Goal: Information Seeking & Learning: Compare options

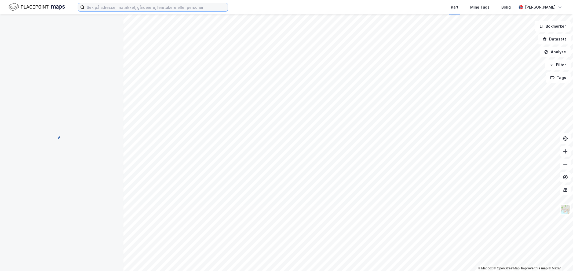
click at [105, 8] on input at bounding box center [156, 7] width 143 height 8
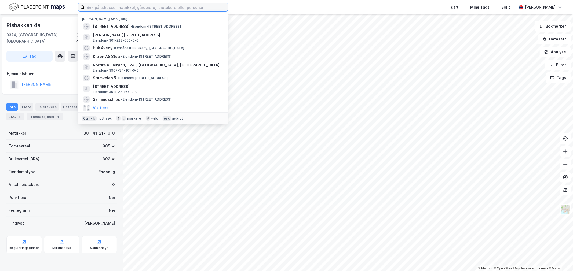
click at [116, 7] on input at bounding box center [156, 7] width 143 height 8
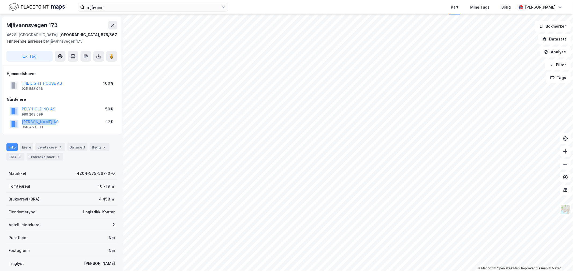
drag, startPoint x: 65, startPoint y: 122, endPoint x: 19, endPoint y: 120, distance: 45.9
click at [19, 120] on div "[PERSON_NAME] AS 966 469 188 12%" at bounding box center [62, 124] width 110 height 13
drag, startPoint x: 63, startPoint y: 83, endPoint x: 20, endPoint y: 81, distance: 43.5
click at [20, 81] on div "THE LIGHT HOUSE AS 925 582 948 100%" at bounding box center [62, 85] width 110 height 13
drag, startPoint x: 57, startPoint y: 81, endPoint x: 48, endPoint y: 82, distance: 9.1
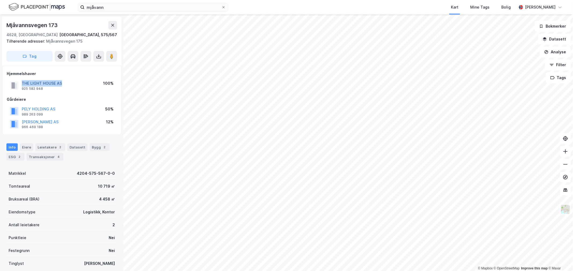
click at [0, 0] on button "THE LIGHT HOUSE AS" at bounding box center [0, 0] width 0 height 0
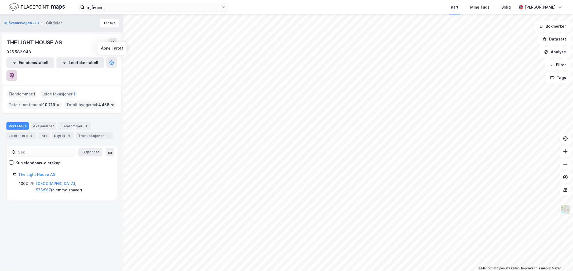
click at [14, 73] on icon at bounding box center [11, 75] width 5 height 5
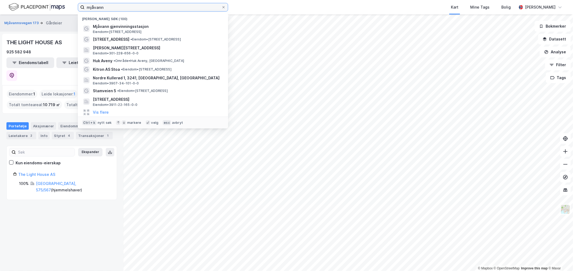
click at [112, 7] on input "mjåvann" at bounding box center [153, 7] width 137 height 8
paste input "Kjetså Eiendom AS"
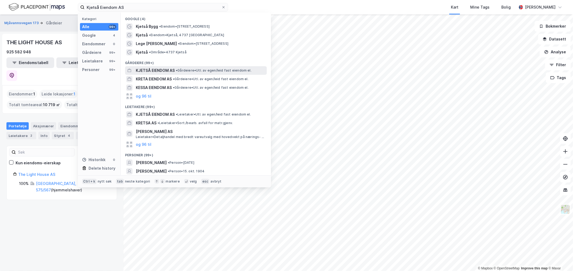
click at [152, 71] on span "KJETSÅ EIENDOM AS" at bounding box center [155, 70] width 39 height 6
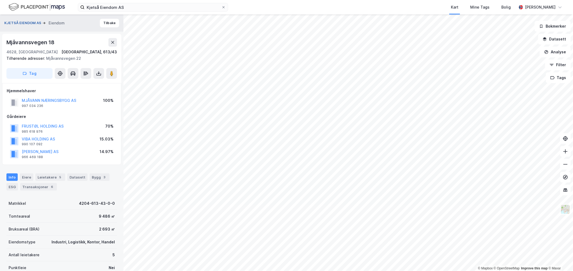
click at [32, 22] on button "KJETSÅ EIENDOM AS" at bounding box center [23, 22] width 38 height 5
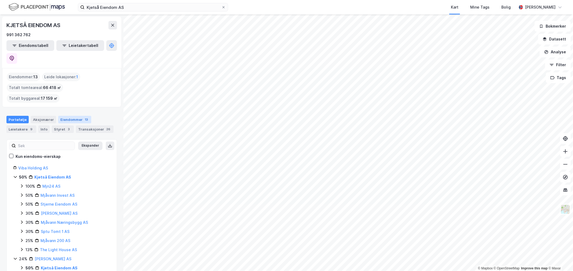
click at [70, 116] on div "Eiendommer 13" at bounding box center [74, 120] width 33 height 8
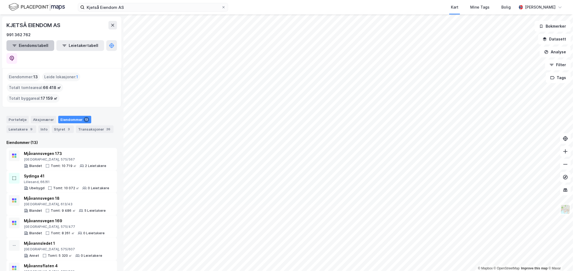
click at [44, 45] on button "Eiendomstabell" at bounding box center [30, 45] width 48 height 11
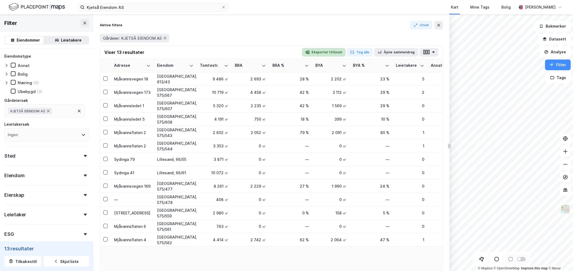
click at [320, 52] on button "Eksporter til Excel" at bounding box center [324, 52] width 44 height 9
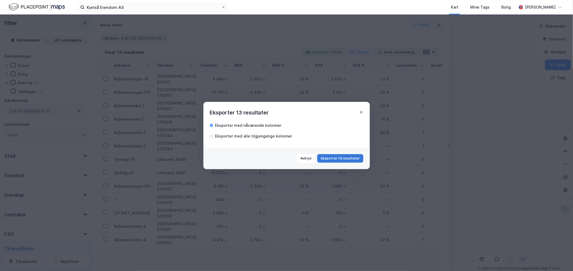
click at [343, 160] on button "Eksporter 13 resultater" at bounding box center [340, 158] width 46 height 9
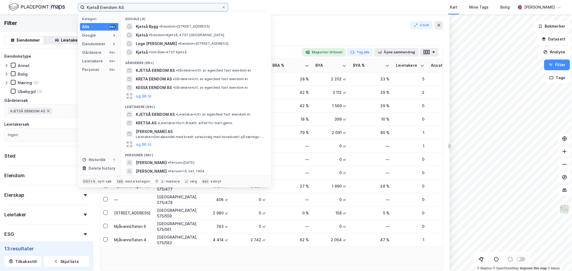
click at [125, 7] on input "Kjetså Eiendom AS" at bounding box center [153, 7] width 137 height 8
paste input "Sydinga 41"
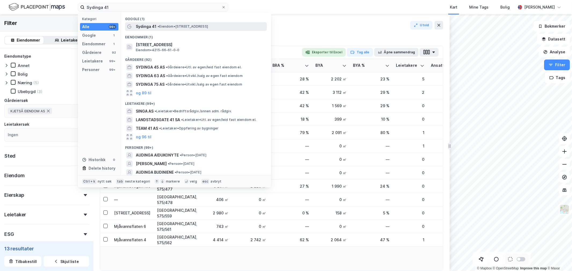
click at [133, 25] on div "Sydinga 41 • Eiendom • Sydinga 41, 4636 Kristiansand" at bounding box center [196, 26] width 142 height 9
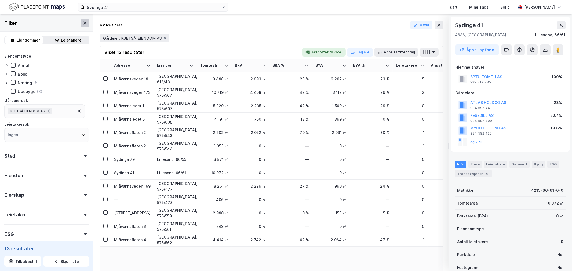
click at [82, 27] on button at bounding box center [85, 23] width 9 height 9
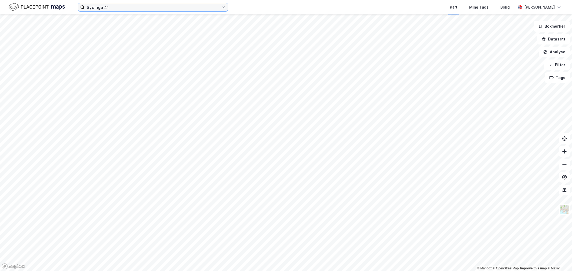
click at [126, 6] on input "Sydinga 41" at bounding box center [153, 7] width 137 height 8
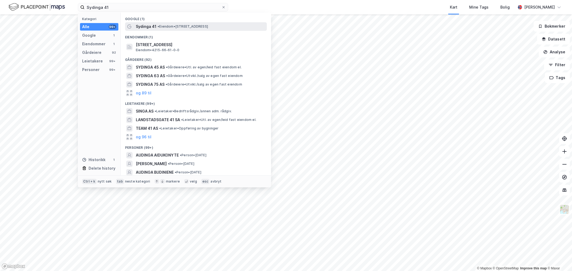
click at [128, 24] on div at bounding box center [129, 26] width 4 height 6
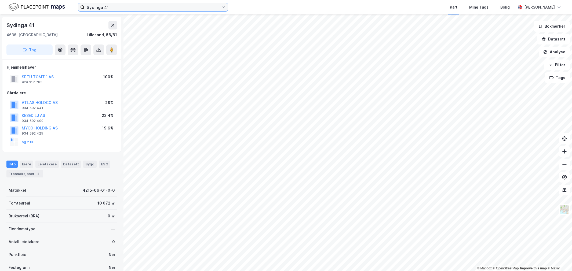
click at [119, 7] on input "Sydinga 41" at bounding box center [153, 7] width 137 height 8
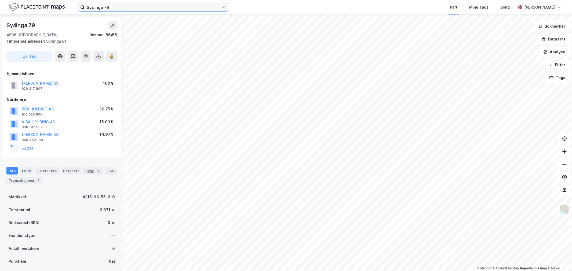
click at [160, 9] on input "Sydinga 79" at bounding box center [153, 7] width 137 height 8
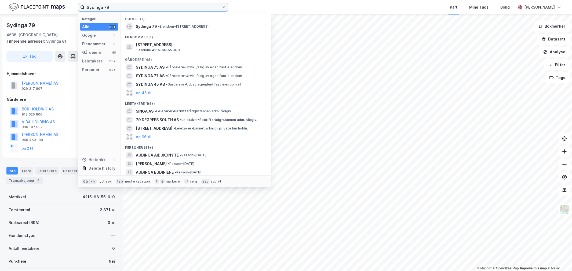
click at [160, 9] on input "Sydinga 79" at bounding box center [153, 7] width 137 height 8
paste input "Mjåvannsvegen 18"
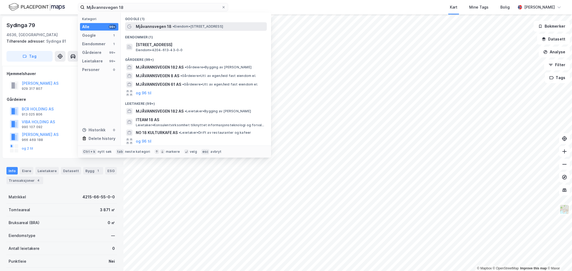
click at [193, 26] on span "• Eiendom • Mjåvannsvegen 18, 4628 Kristiansand" at bounding box center [198, 26] width 50 height 4
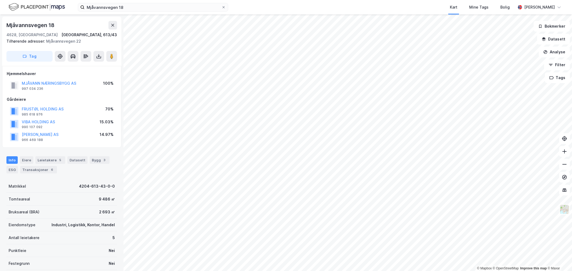
click at [44, 156] on div "Info Eiere Leietakere 5 Datasett Bygg 3 ESG Transaksjoner 6" at bounding box center [61, 163] width 123 height 26
click at [44, 158] on div "Leietakere 5" at bounding box center [50, 160] width 30 height 8
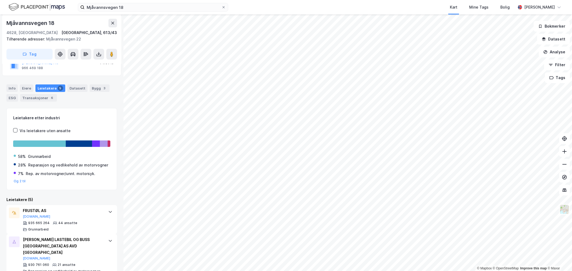
scroll to position [101, 0]
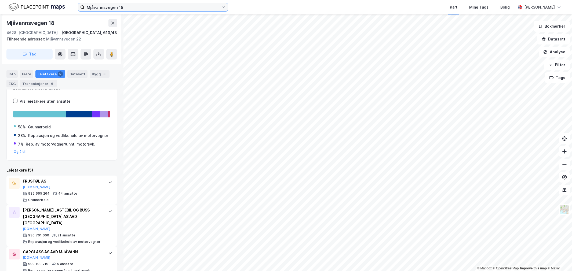
click at [139, 8] on input "Mjåvannsvegen 18" at bounding box center [153, 7] width 137 height 8
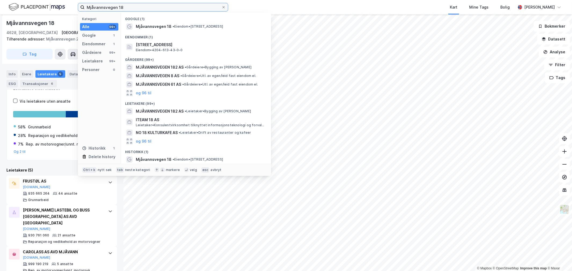
click at [139, 8] on input "Mjåvannsvegen 18" at bounding box center [153, 7] width 137 height 8
paste input "ledet 5"
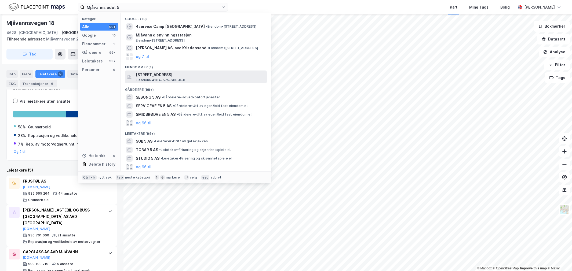
click at [154, 74] on span "Mjåvannsledet 5, 4628, KRISTIANSAND S, KRISTIANSAND" at bounding box center [200, 75] width 129 height 6
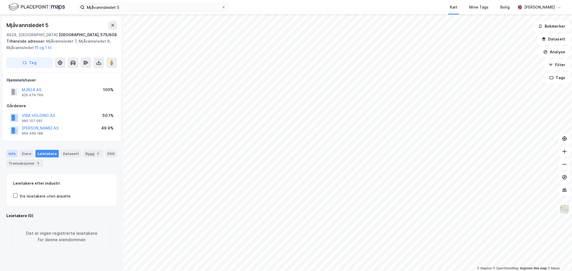
click at [16, 154] on div "Info" at bounding box center [11, 154] width 11 height 8
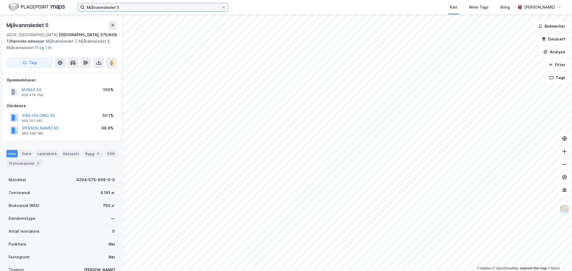
click at [111, 9] on input "Mjåvannsledet 5" at bounding box center [153, 7] width 137 height 8
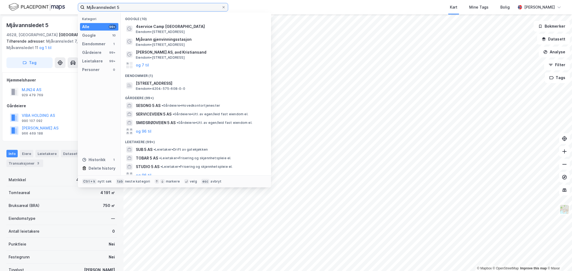
click at [111, 9] on input "Mjåvannsledet 5" at bounding box center [153, 7] width 137 height 8
paste input "Hjemmelshaver"
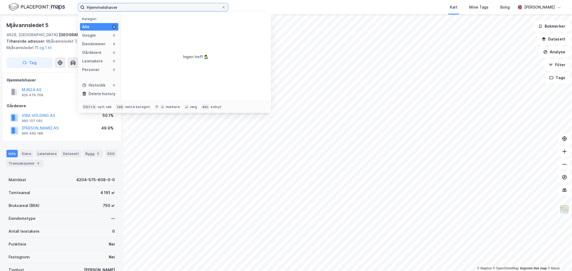
click at [185, 3] on input "Hjemmelshaver" at bounding box center [153, 7] width 137 height 8
paste input "MJÅVANN INVEST AS"
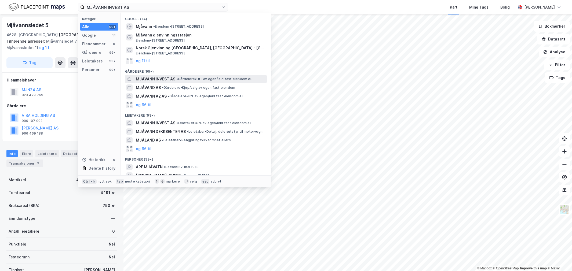
click at [171, 77] on span "MJÅVANN INVEST AS" at bounding box center [155, 79] width 39 height 6
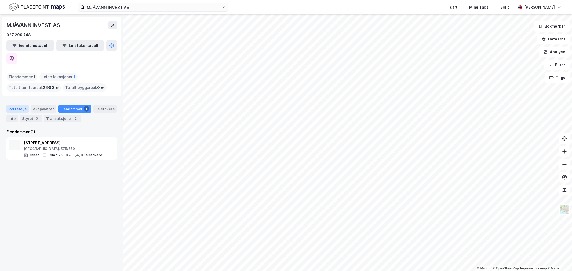
click at [19, 105] on div "Portefølje" at bounding box center [17, 109] width 22 height 8
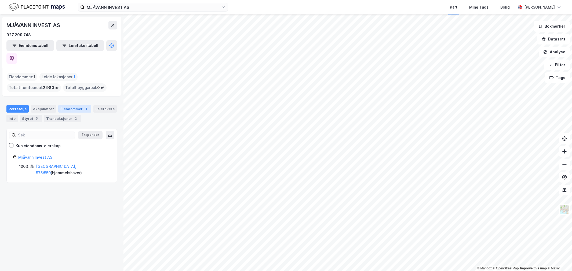
click at [69, 105] on div "Eiendommer 1" at bounding box center [74, 109] width 33 height 8
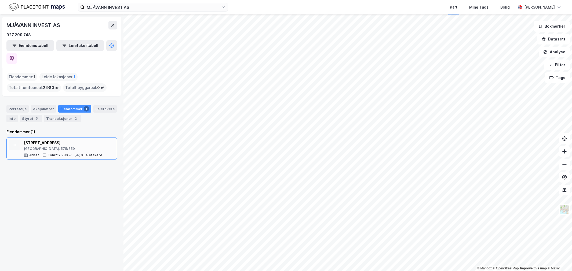
click at [47, 147] on div "Kristiansand, 575/559" at bounding box center [63, 149] width 78 height 4
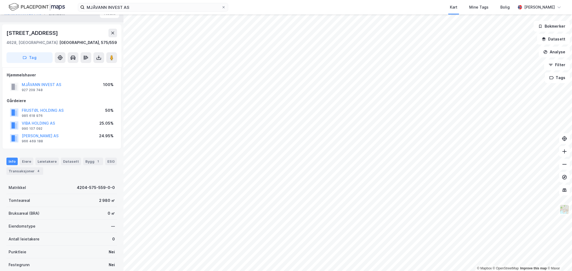
scroll to position [4, 0]
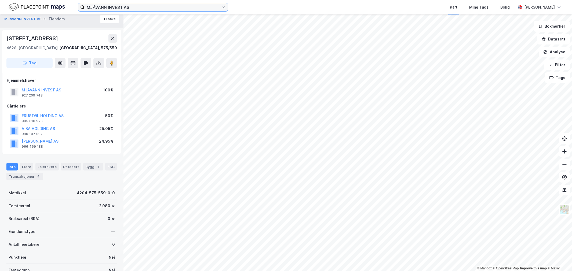
click at [100, 9] on input "MJÅVANN INVEST AS" at bounding box center [153, 7] width 137 height 8
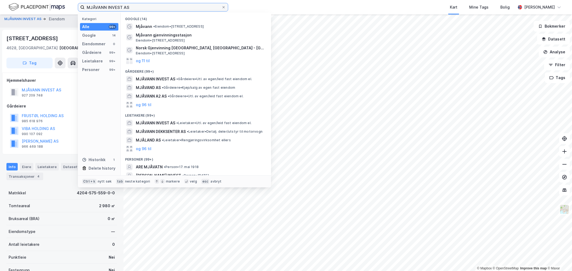
click at [100, 9] on input "MJÅVANN INVEST AS" at bounding box center [153, 7] width 137 height 8
paste input "jåvannsflaten 2"
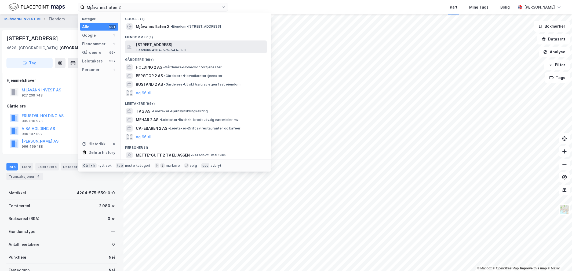
click at [154, 41] on div "Mjåvannsflaten 2, 4628, KRISTIANSAND S, KRISTIANSAND Eiendom • 4204-575-544-0-0" at bounding box center [196, 47] width 142 height 13
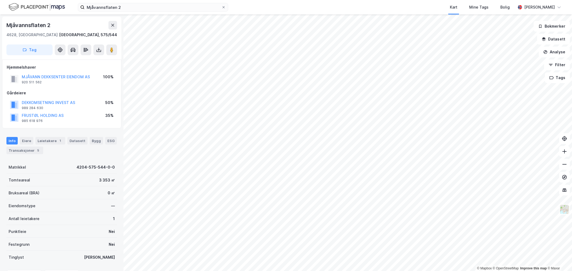
scroll to position [4, 0]
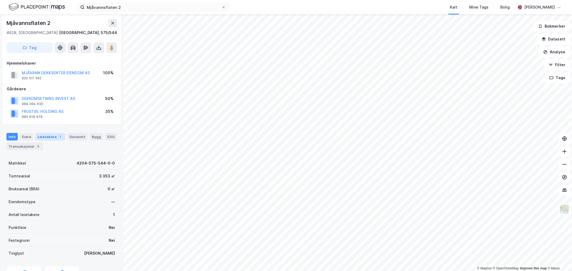
click at [49, 136] on div "Leietakere 1" at bounding box center [50, 137] width 30 height 8
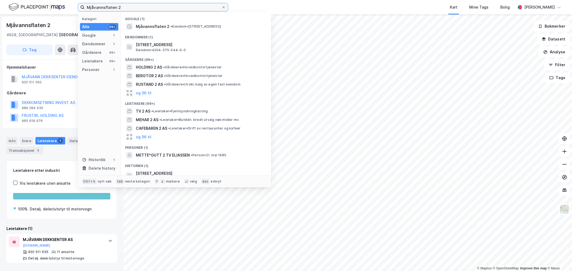
click at [93, 7] on input "Mjåvannsflaten 2" at bounding box center [153, 7] width 137 height 8
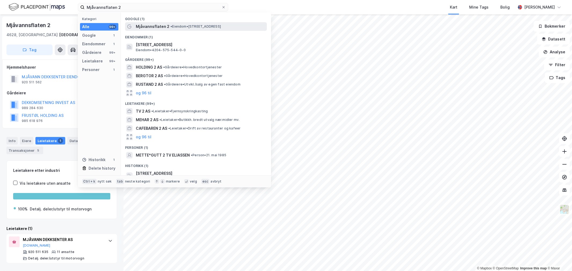
click at [151, 24] on span "Mjåvannsflaten 2" at bounding box center [153, 26] width 34 height 6
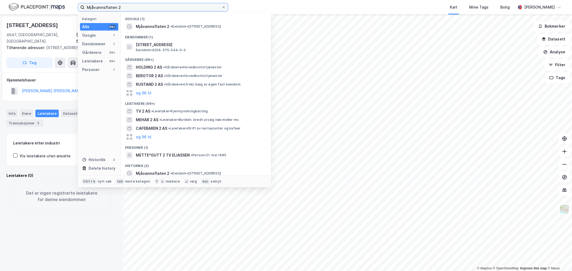
click at [109, 8] on input "Mjåvannsflaten 2" at bounding box center [153, 7] width 137 height 8
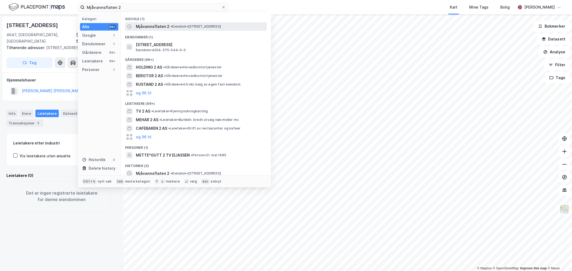
click at [146, 25] on span "Mjåvannsflaten 2" at bounding box center [153, 26] width 34 height 6
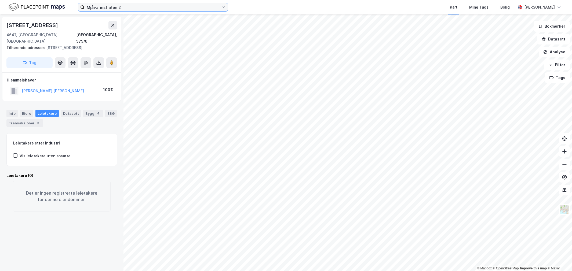
click at [170, 6] on input "Mjåvannsflaten 2" at bounding box center [153, 7] width 137 height 8
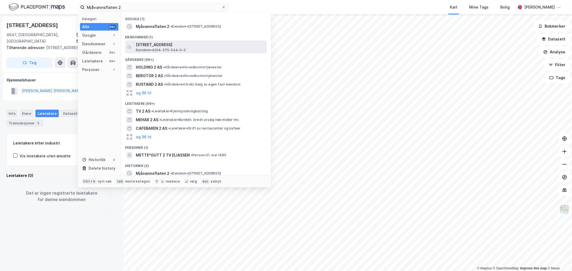
click at [177, 47] on span "Mjåvannsflaten 2, 4628, KRISTIANSAND S, KRISTIANSAND" at bounding box center [200, 45] width 129 height 6
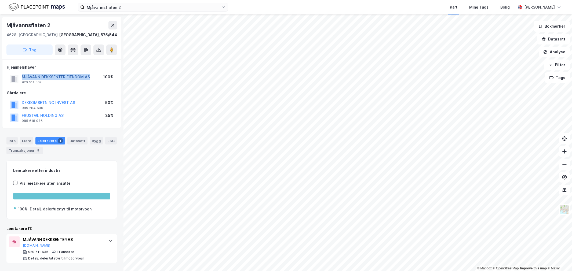
drag, startPoint x: 92, startPoint y: 75, endPoint x: 22, endPoint y: 77, distance: 69.8
click at [22, 77] on div "MJÅVANN DEKKSENTER EIENDOM AS 920 511 562 100%" at bounding box center [62, 79] width 110 height 13
click at [107, 6] on input "Mjåvannsflaten 2" at bounding box center [153, 7] width 137 height 8
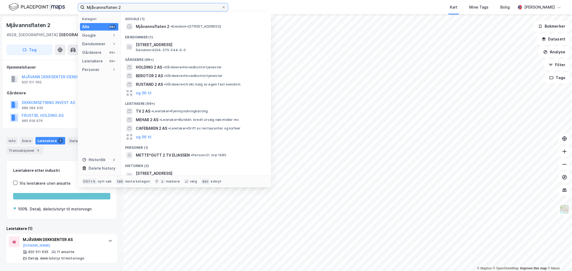
click at [107, 6] on input "Mjåvannsflaten 2" at bounding box center [153, 7] width 137 height 8
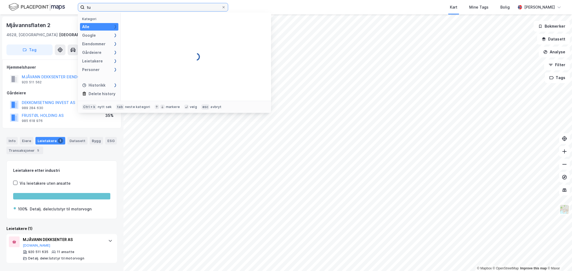
type input "t"
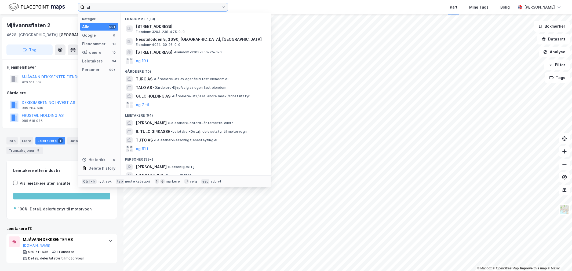
type input "o"
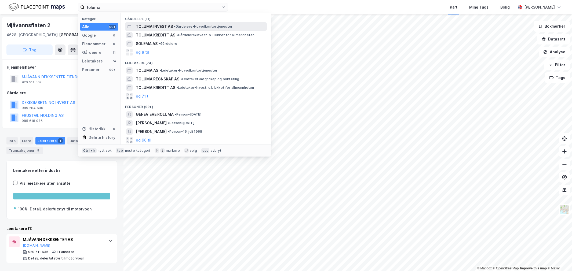
click at [141, 25] on span "TOLUMA INVEST AS" at bounding box center [154, 26] width 37 height 6
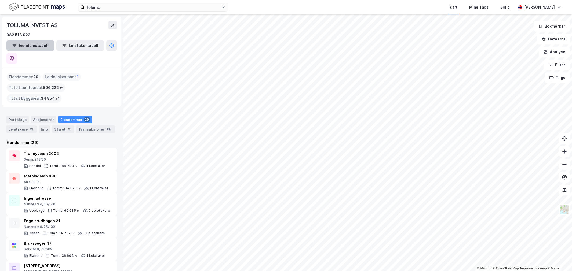
click at [34, 43] on button "Eiendomstabell" at bounding box center [30, 45] width 48 height 11
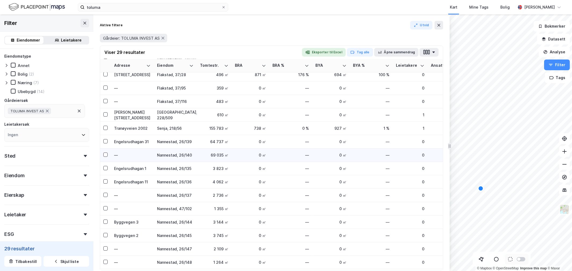
scroll to position [195, 0]
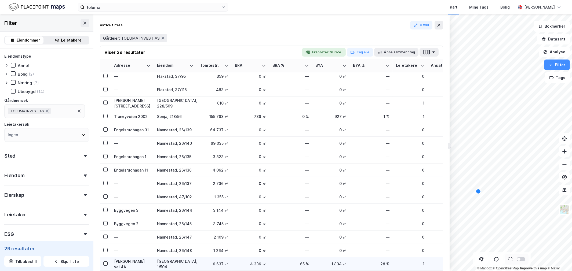
click at [121, 261] on div "Hans Haslums vei 4A" at bounding box center [132, 264] width 37 height 11
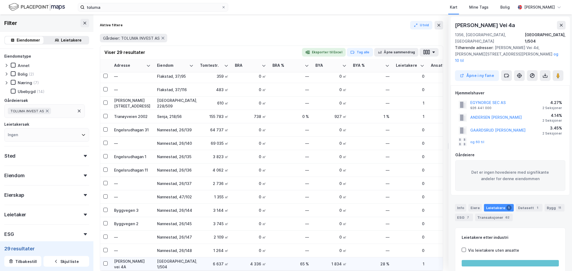
scroll to position [4, 0]
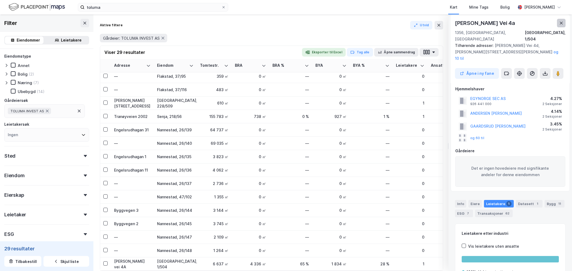
click at [560, 19] on button at bounding box center [561, 23] width 9 height 9
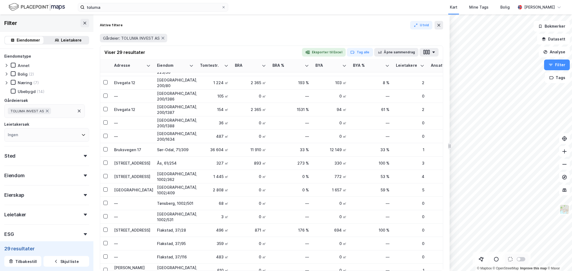
scroll to position [0, 0]
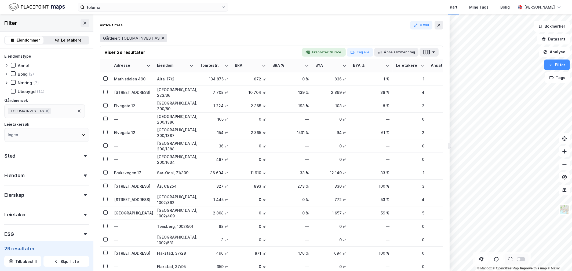
click at [165, 38] on icon at bounding box center [163, 38] width 4 height 4
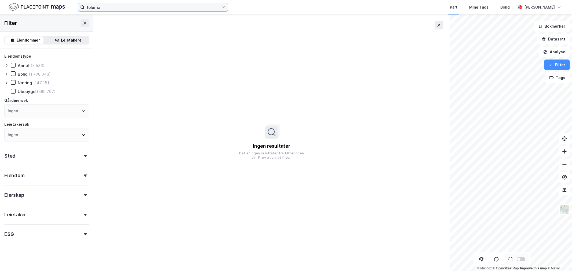
click at [97, 5] on input "toluma" at bounding box center [153, 7] width 137 height 8
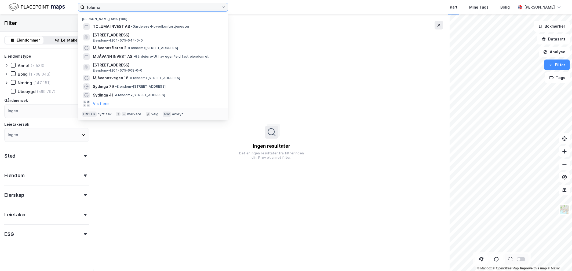
click at [97, 5] on input "toluma" at bounding box center [153, 7] width 137 height 8
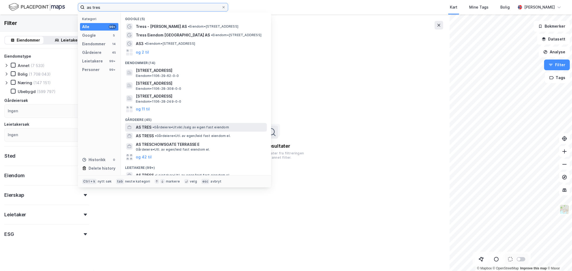
type input "as tres"
click at [182, 127] on span "• Gårdeiere • Utvikl./salg av egen fast eiendom" at bounding box center [190, 127] width 76 height 4
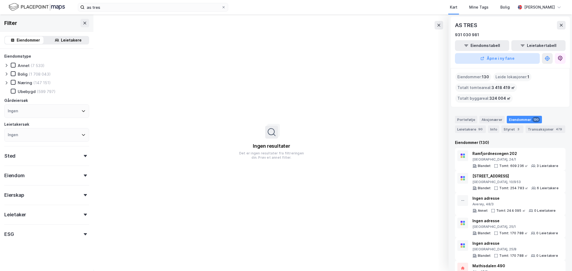
click at [491, 62] on button "Åpne i ny fane" at bounding box center [497, 58] width 85 height 11
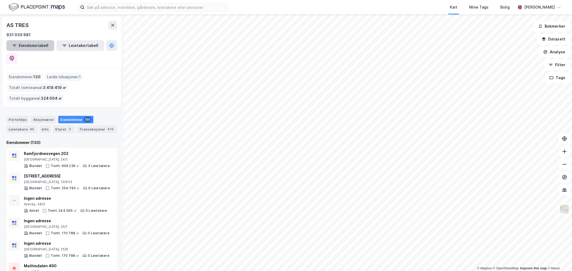
click at [30, 48] on button "Eiendomstabell" at bounding box center [30, 45] width 48 height 11
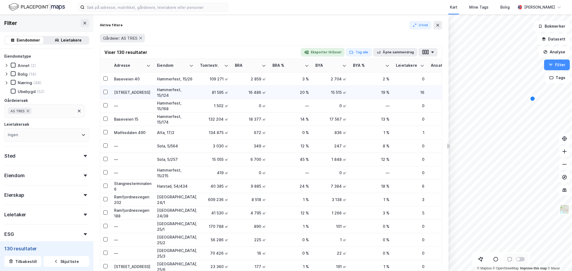
click at [152, 89] on td "Havneveien 50" at bounding box center [132, 92] width 43 height 13
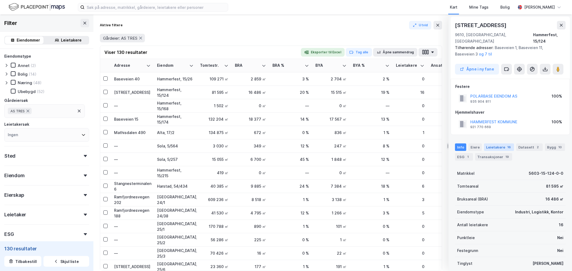
click at [504, 144] on div "Leietakere 16" at bounding box center [499, 148] width 30 height 8
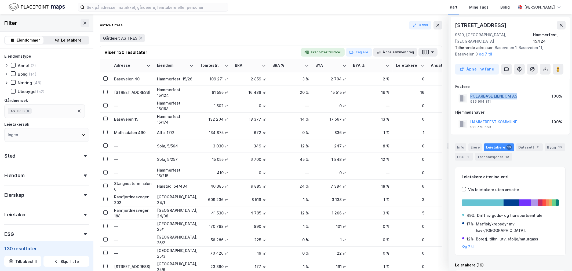
drag, startPoint x: 526, startPoint y: 88, endPoint x: 471, endPoint y: 92, distance: 54.3
click at [471, 92] on div "POLARBASE EIENDOM AS 935 904 811 100%" at bounding box center [510, 98] width 110 height 13
click at [178, 81] on div "Hammerfest, 15/26" at bounding box center [175, 79] width 37 height 6
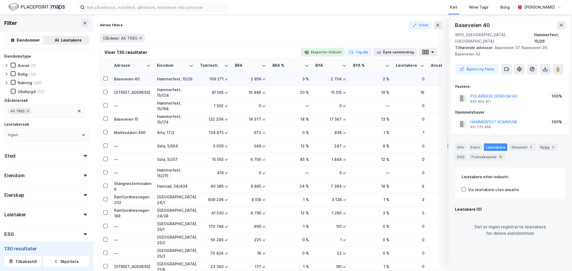
click at [132, 78] on div "Baseveien 40" at bounding box center [132, 79] width 37 height 6
click at [129, 80] on div "Baseveien 40" at bounding box center [132, 79] width 37 height 6
click at [155, 75] on td "Hammerfest, 15/26" at bounding box center [175, 78] width 43 height 13
click at [490, 64] on button "Åpne i ny fane" at bounding box center [477, 69] width 44 height 11
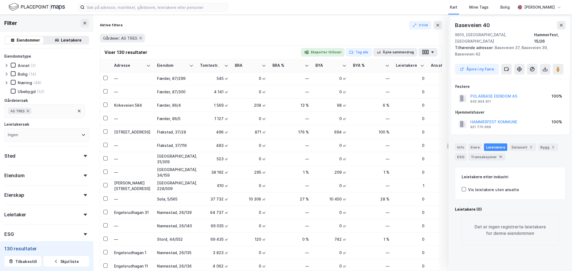
scroll to position [1103, 0]
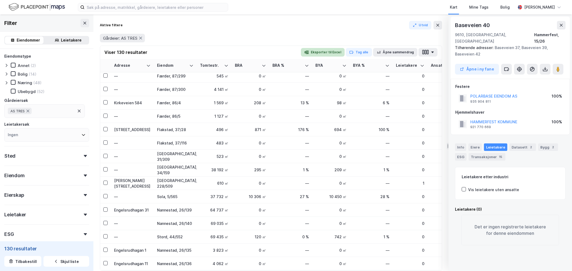
click at [313, 50] on button "Eksporter til Excel" at bounding box center [323, 52] width 44 height 9
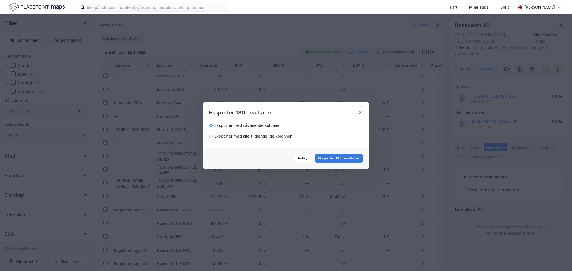
click at [353, 159] on button "Eksporter 130 resultater" at bounding box center [339, 158] width 48 height 9
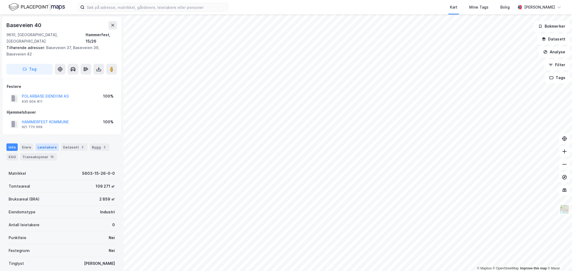
click at [50, 144] on div "Leietakere" at bounding box center [46, 148] width 23 height 8
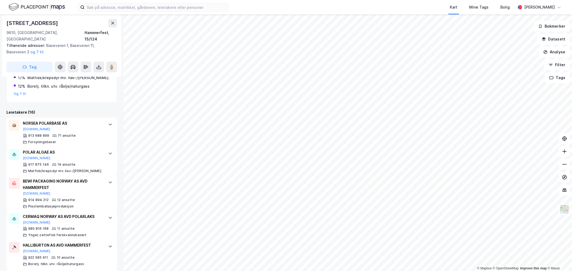
scroll to position [238, 0]
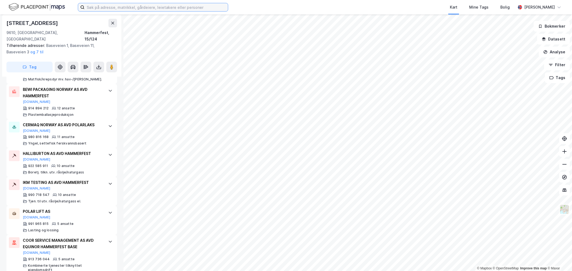
click at [90, 3] on input at bounding box center [156, 7] width 143 height 8
paste input "Finnestadgeilen 11"
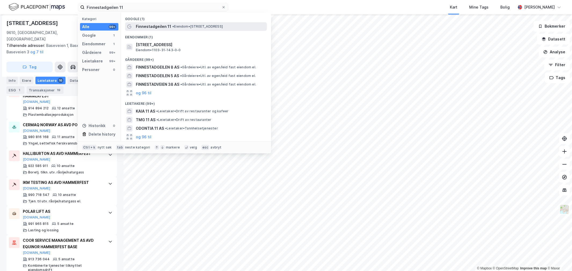
click at [142, 30] on span "Finnestadgeilen 11" at bounding box center [153, 26] width 35 height 6
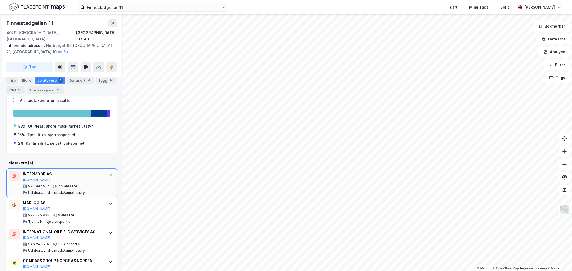
scroll to position [103, 0]
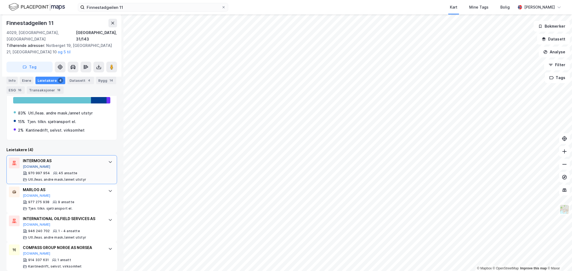
click at [31, 165] on button "[DOMAIN_NAME]" at bounding box center [37, 167] width 28 height 4
click at [140, 2] on div "Finnestadgeilen 11 Kart Mine Tags Bolig Wilhelm Grøm" at bounding box center [286, 7] width 572 height 14
click at [137, 12] on div "Finnestadgeilen 11 Kart Mine Tags Bolig Wilhelm Grøm" at bounding box center [286, 7] width 572 height 14
click at [136, 10] on input "Finnestadgeilen 11" at bounding box center [153, 7] width 137 height 8
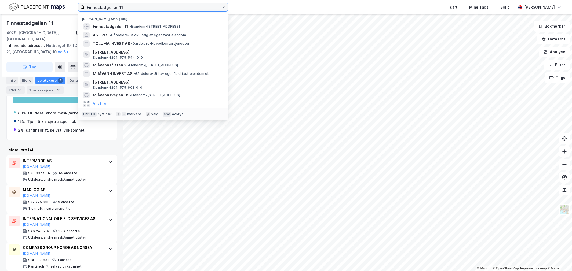
click at [136, 10] on input "Finnestadgeilen 11" at bounding box center [153, 7] width 137 height 8
paste input "veien 97"
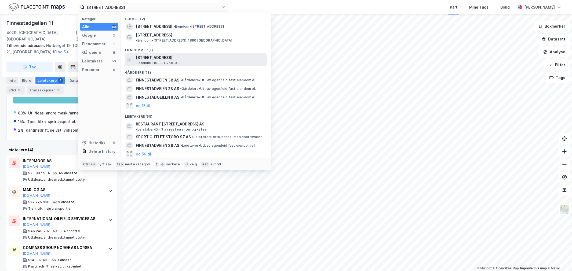
click at [143, 56] on span "Finnestadveien 97, 4029, STAVANGER, STAVANGER" at bounding box center [200, 57] width 129 height 6
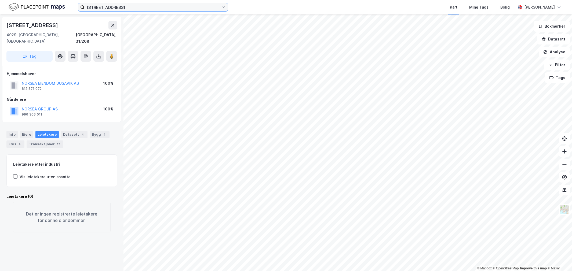
click at [181, 4] on input "[STREET_ADDRESS]" at bounding box center [153, 7] width 137 height 8
click at [180, 4] on input "[STREET_ADDRESS]" at bounding box center [153, 7] width 137 height 8
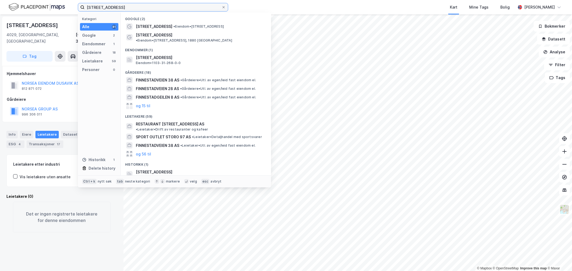
click at [180, 4] on input "Finnestadveien 97" at bounding box center [153, 7] width 137 height 8
paste input "Sothammargeilen 3"
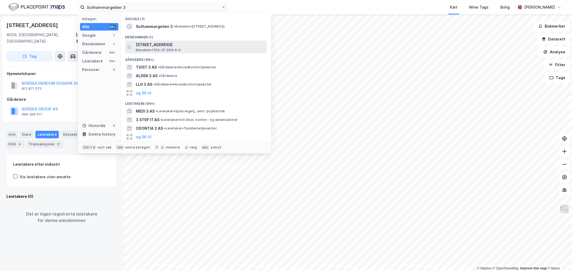
click at [174, 45] on span "Sothammargeilen 3, 4029, STAVANGER, STAVANGER" at bounding box center [200, 45] width 129 height 6
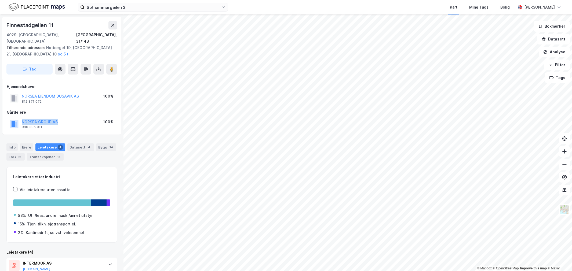
drag, startPoint x: 73, startPoint y: 115, endPoint x: 17, endPoint y: 118, distance: 56.2
click at [17, 118] on div "NORSEA GROUP AS 996 306 011 100%" at bounding box center [62, 124] width 110 height 13
click at [9, 144] on div "Info" at bounding box center [11, 148] width 11 height 8
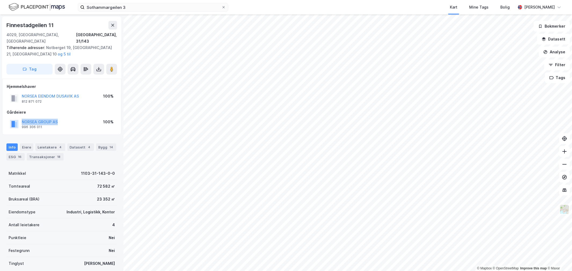
drag, startPoint x: 67, startPoint y: 115, endPoint x: 14, endPoint y: 116, distance: 52.9
click at [14, 118] on div "NORSEA GROUP AS 996 306 011 100%" at bounding box center [62, 124] width 110 height 13
click at [50, 153] on div "Transaksjoner 18" at bounding box center [45, 157] width 37 height 8
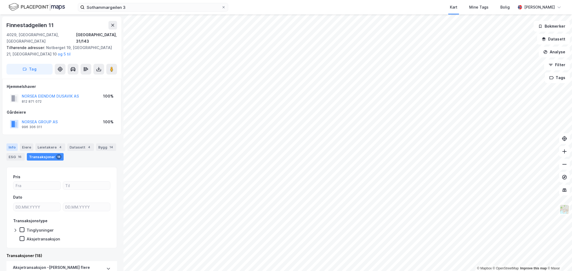
drag, startPoint x: 13, startPoint y: 136, endPoint x: 14, endPoint y: 140, distance: 3.8
click at [13, 138] on div "Info Eiere Leietakere 4 Datasett 4 Bygg 14 ESG 16 Transaksjoner 18" at bounding box center [61, 150] width 123 height 26
click at [14, 144] on div "Info" at bounding box center [11, 148] width 11 height 8
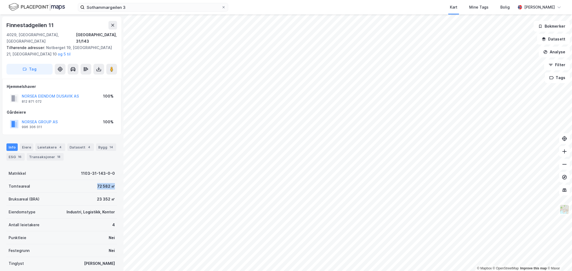
drag, startPoint x: 87, startPoint y: 178, endPoint x: 112, endPoint y: 179, distance: 24.7
click at [112, 180] on div "Tomteareal 72 582 ㎡" at bounding box center [61, 186] width 111 height 13
drag, startPoint x: 109, startPoint y: 194, endPoint x: 90, endPoint y: 192, distance: 19.1
click at [90, 193] on div "Bruksareal (BRA) 23 352 ㎡" at bounding box center [61, 199] width 111 height 13
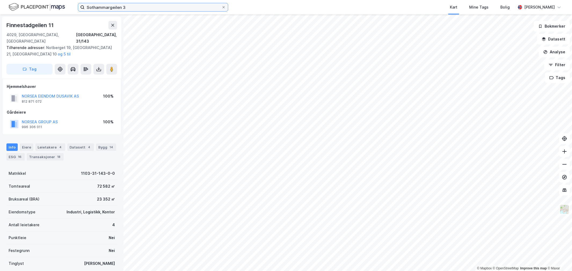
click at [105, 4] on input "Sothammargeilen 3" at bounding box center [153, 7] width 137 height 8
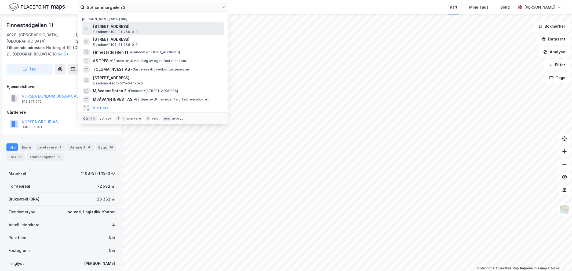
click at [110, 25] on span "Sothammargeilen 3, 4029, STAVANGER, STAVANGER" at bounding box center [157, 26] width 129 height 6
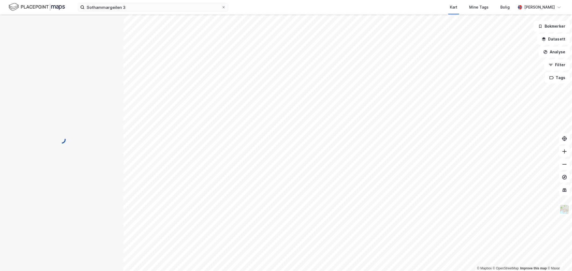
scroll to position [1, 0]
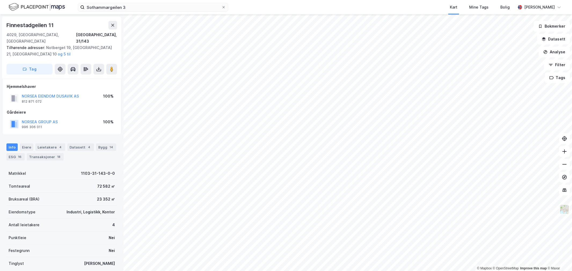
scroll to position [1, 0]
click at [56, 143] on div "Leietakere 4" at bounding box center [50, 147] width 30 height 8
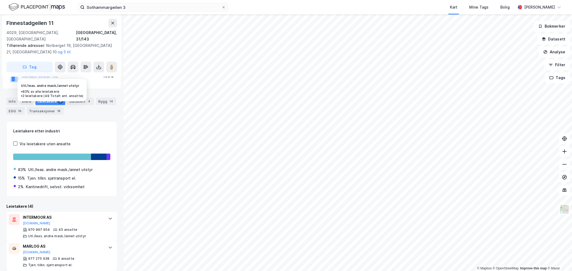
scroll to position [89, 0]
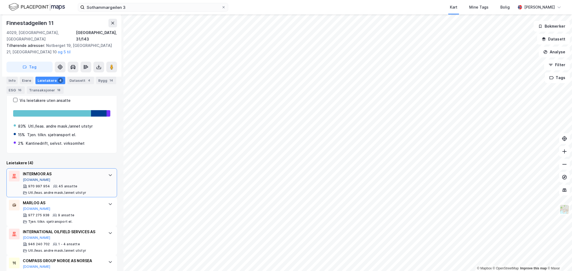
click at [35, 178] on button "[DOMAIN_NAME]" at bounding box center [37, 180] width 28 height 4
click at [31, 207] on button "[DOMAIN_NAME]" at bounding box center [37, 209] width 28 height 4
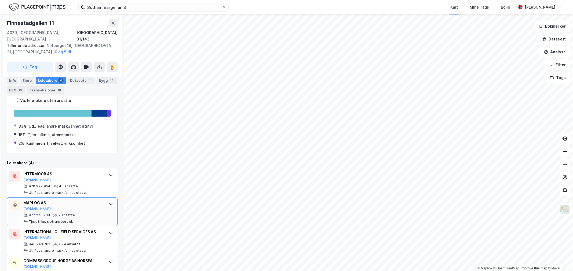
scroll to position [103, 0]
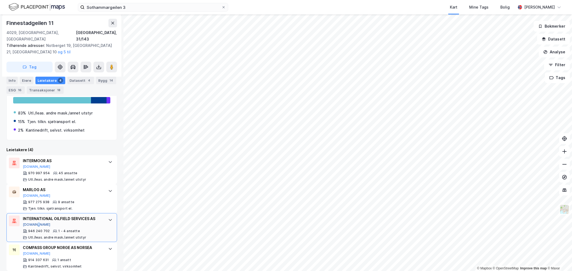
drag, startPoint x: 38, startPoint y: 219, endPoint x: 33, endPoint y: 218, distance: 5.2
click at [33, 218] on div "INTERNATIONAL OILFIELD SERVICES AS Proff.no" at bounding box center [63, 221] width 80 height 11
click at [33, 223] on button "[DOMAIN_NAME]" at bounding box center [37, 225] width 28 height 4
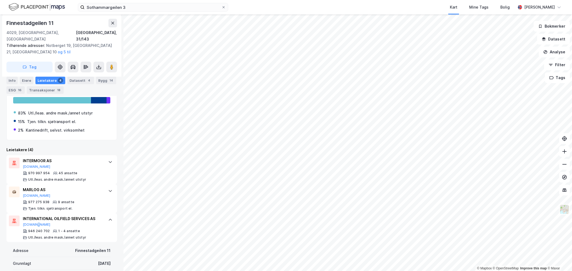
click at [125, 12] on div "Sothammargeilen 3 Kart Mine Tags Bolig Wilhelm Grøm" at bounding box center [286, 7] width 572 height 14
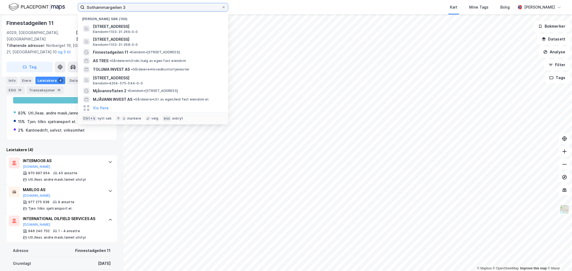
click at [125, 8] on input "Sothammargeilen 3" at bounding box center [153, 7] width 137 height 8
paste input "Notberget 1"
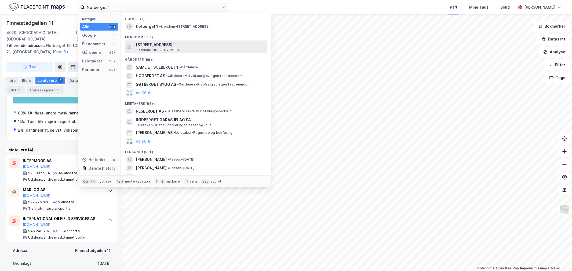
click at [147, 50] on span "Eiendom • 1103-31-282-0-0" at bounding box center [158, 50] width 45 height 4
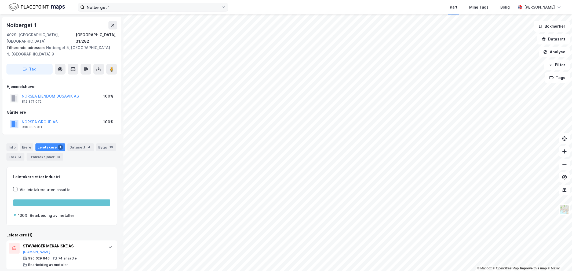
drag, startPoint x: 97, startPoint y: 2, endPoint x: 97, endPoint y: 10, distance: 8.1
click at [97, 2] on div "Notberget 1 Kart Mine Tags Bolig Wilhelm Grøm" at bounding box center [286, 7] width 572 height 14
click at [97, 11] on label "Notberget 1" at bounding box center [153, 7] width 150 height 9
click at [97, 11] on input "Notberget 1" at bounding box center [153, 7] width 137 height 8
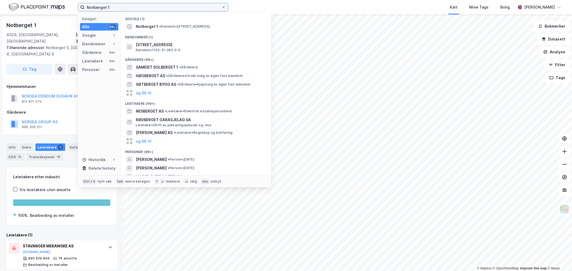
click at [98, 6] on input "Notberget 1" at bounding box center [153, 7] width 137 height 8
paste input "Energivegen 3"
click at [98, 6] on input "Notberget 1" at bounding box center [153, 7] width 137 height 8
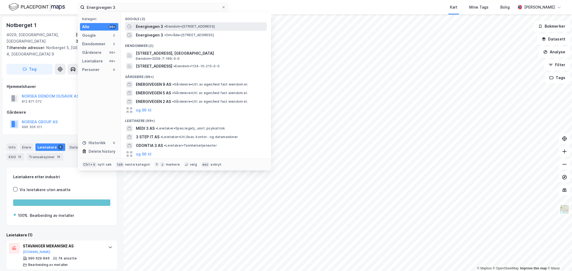
click at [142, 30] on span "Energivegen 3" at bounding box center [149, 26] width 27 height 6
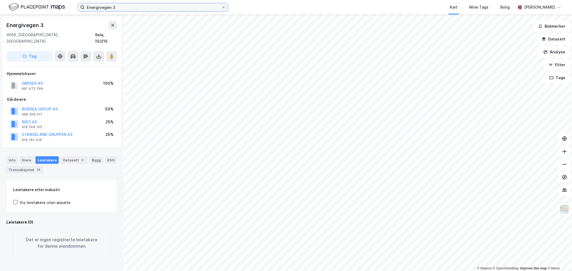
click at [119, 5] on input "Energivegen 3" at bounding box center [153, 7] width 137 height 8
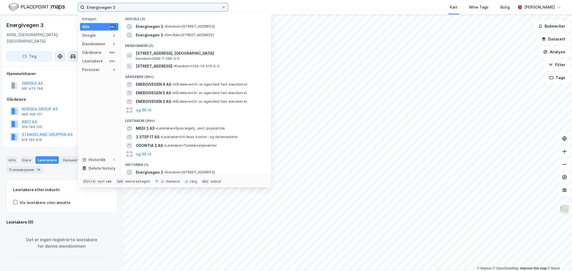
click at [119, 5] on input "Energivegen 3" at bounding box center [153, 7] width 137 height 8
paste input "ldfiskvegen 10"
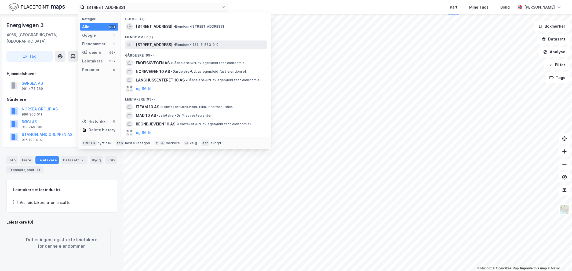
click at [153, 41] on div "Eldfiskvegen 10, 4056, TANANGER, SOLA • Eiendom • 1124-5-553-0-0" at bounding box center [196, 45] width 142 height 9
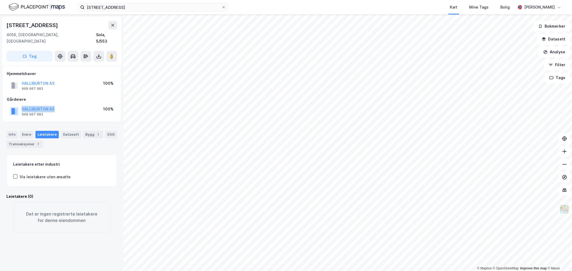
drag, startPoint x: 61, startPoint y: 104, endPoint x: 5, endPoint y: 105, distance: 55.6
click at [5, 105] on div "Hjemmelshaver HALLIBURTON AS 968 967 983 100% Gårdeiere HALLIBURTON AS 968 967 …" at bounding box center [61, 94] width 119 height 56
click at [104, 7] on input "Eldfiskvegen 10" at bounding box center [153, 7] width 137 height 8
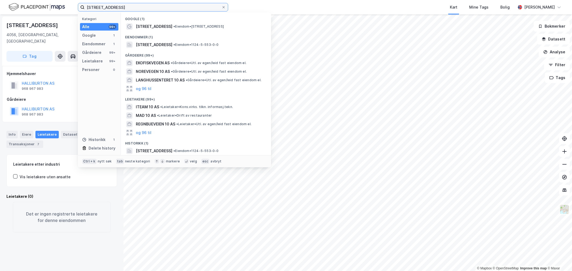
click at [104, 7] on input "Eldfiskvegen 10" at bounding box center [153, 7] width 137 height 8
paste input "Risavika Havnering 14"
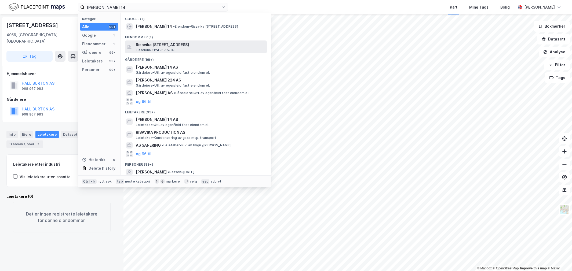
click at [172, 45] on span "Risavika [STREET_ADDRESS]" at bounding box center [200, 45] width 129 height 6
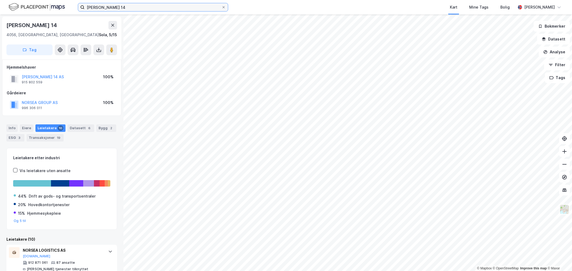
click at [111, 9] on input "Risavika Havnering 14" at bounding box center [153, 7] width 137 height 8
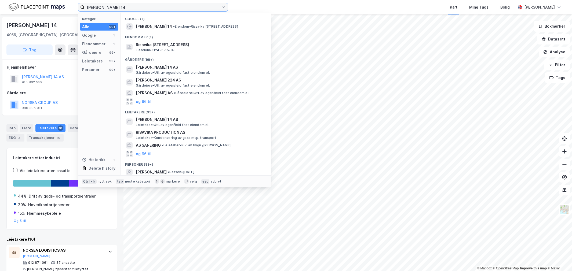
click at [111, 9] on input "Risavika Havnering 14" at bounding box center [153, 7] width 137 height 8
click at [111, 8] on input "Risavika Havnering 14" at bounding box center [153, 7] width 137 height 8
paste input "Eldfiskvegen 1"
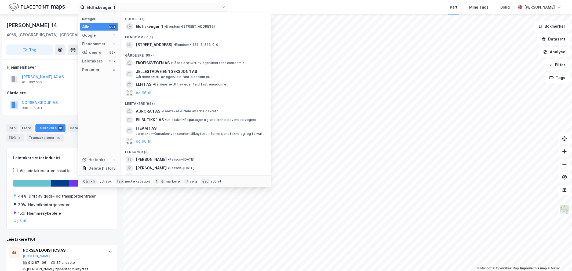
click at [135, 46] on div "Eldfiskvegen 1, 4056, TANANGER, SOLA • Eiendom • 1124-5-523-0-0" at bounding box center [196, 45] width 142 height 9
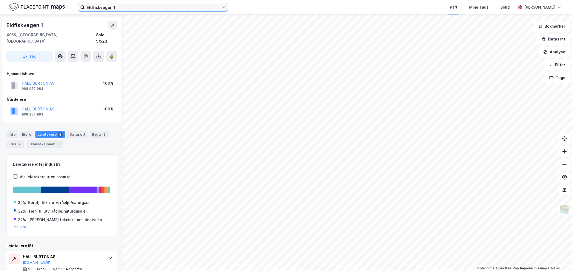
click at [152, 6] on input "Eldfiskvegen 1" at bounding box center [153, 7] width 137 height 8
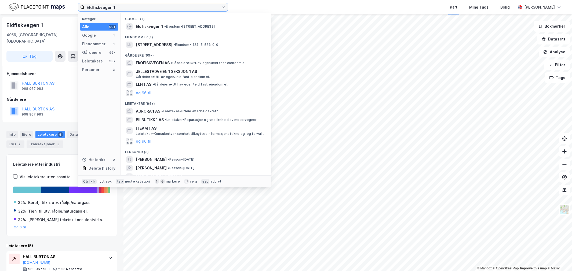
click at [152, 6] on input "Eldfiskvegen 1" at bounding box center [153, 7] width 137 height 8
paste input "Tananger Ring 70"
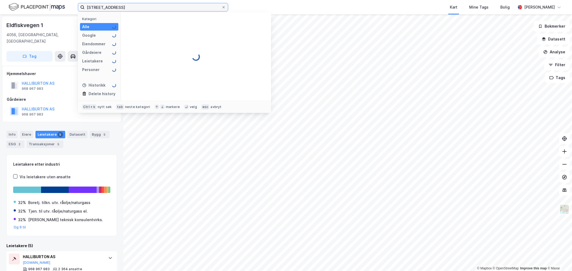
click at [152, 6] on input "Eldfiskvegen Tananger Ring 70" at bounding box center [153, 7] width 137 height 8
paste input
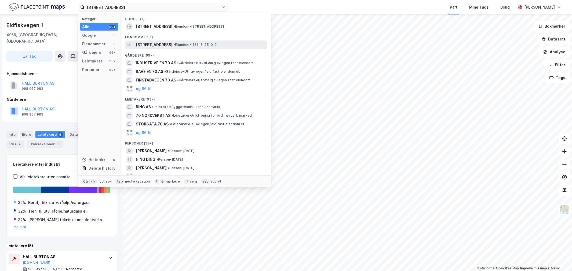
click at [147, 46] on span "[STREET_ADDRESS]" at bounding box center [154, 45] width 37 height 6
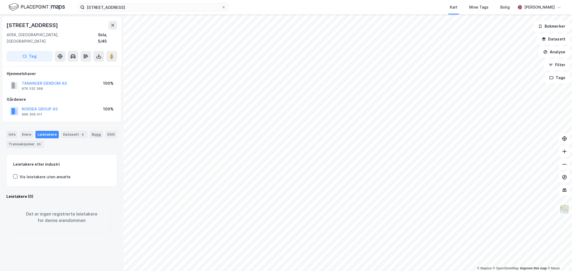
click at [120, 2] on div "Tananger Ring 70 Kart Mine Tags Bolig Wilhelm Grøm" at bounding box center [286, 7] width 572 height 14
click at [115, 7] on input "Tananger Ring 70" at bounding box center [153, 7] width 137 height 8
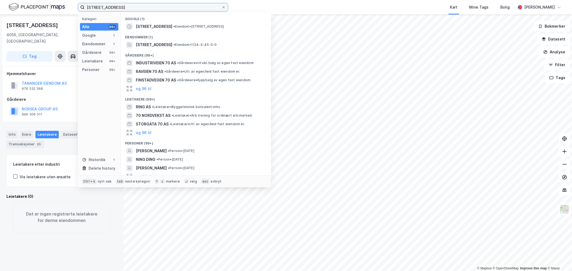
click at [115, 7] on input "Tananger Ring 70" at bounding box center [153, 7] width 137 height 8
paste input "Ekofiskvegen 1"
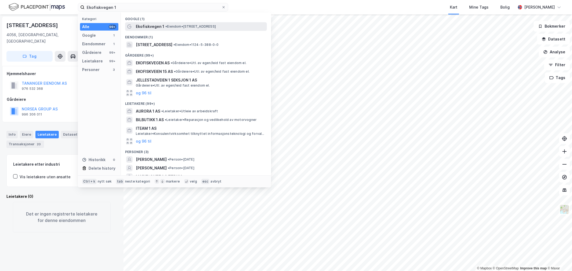
click at [134, 28] on div "Ekofiskvegen 1 • Eiendom • Ekofiskvegen 1, 4056 Tananger" at bounding box center [196, 26] width 142 height 9
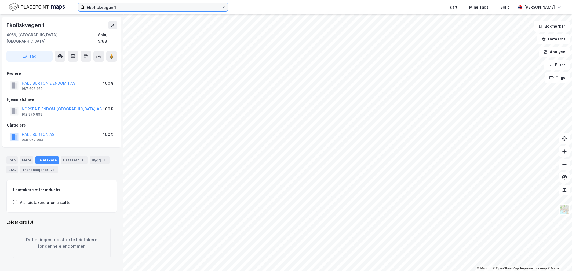
click at [112, 9] on input "Ekofiskvegen 1" at bounding box center [153, 7] width 137 height 8
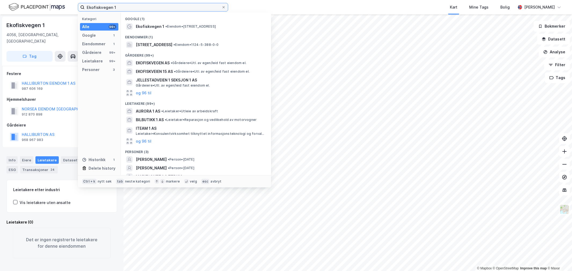
click at [112, 9] on input "Ekofiskvegen 1" at bounding box center [153, 7] width 137 height 8
click at [156, 31] on div "Eiendommer (1)" at bounding box center [196, 36] width 150 height 10
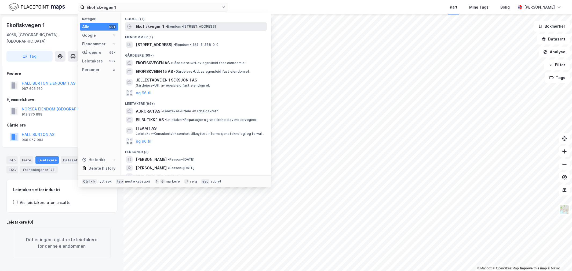
click at [159, 26] on span "Ekofiskvegen 1" at bounding box center [150, 26] width 28 height 6
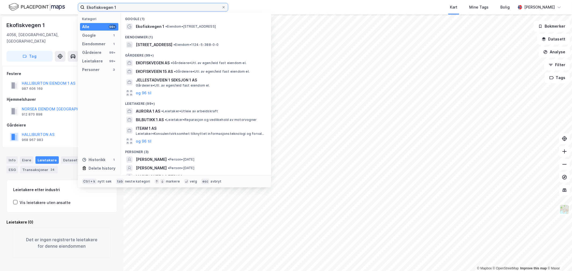
click at [118, 6] on input "Ekofiskvegen 1" at bounding box center [153, 7] width 137 height 8
paste input "Risavika Havnering 8"
click at [118, 6] on input "Ekofiskvegen 1" at bounding box center [153, 7] width 137 height 8
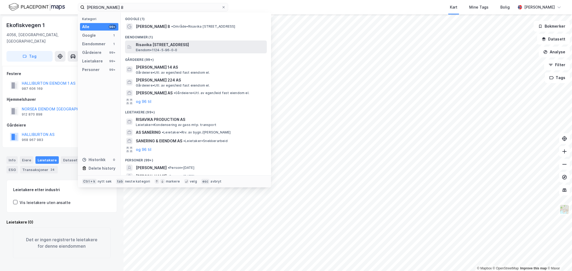
click at [144, 43] on span "Risavika [STREET_ADDRESS]" at bounding box center [200, 45] width 129 height 6
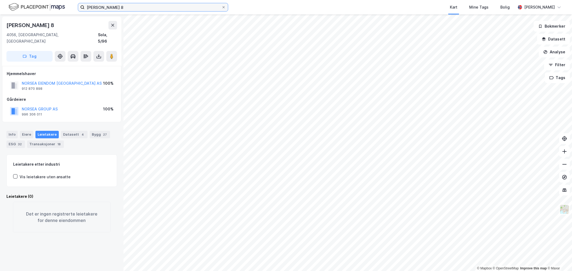
click at [106, 8] on input "Risavika Havnering 8" at bounding box center [153, 7] width 137 height 8
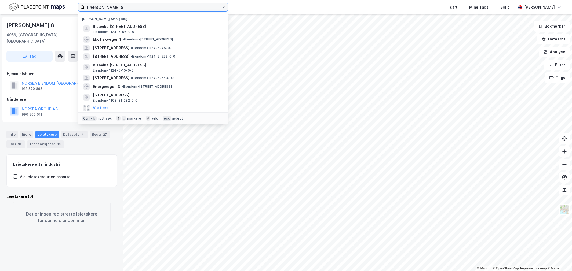
click at [106, 8] on input "Risavika Havnering 8" at bounding box center [153, 7] width 137 height 8
paste input "Tangen 5"
click at [106, 8] on input "Tangen 5" at bounding box center [153, 7] width 137 height 8
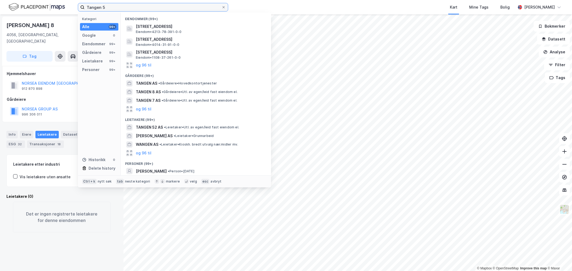
type input "Tangen 5"
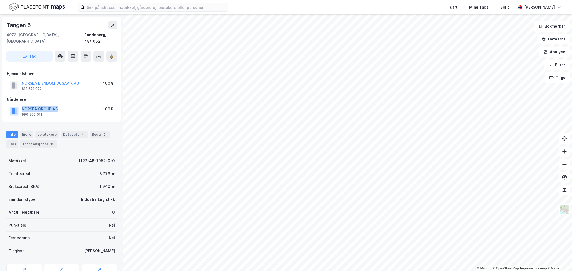
drag, startPoint x: 72, startPoint y: 98, endPoint x: 30, endPoint y: 101, distance: 41.4
click at [22, 105] on div "NORSEA GROUP AS 996 306 011 100%" at bounding box center [62, 111] width 110 height 13
copy button "NORSEA GROUP AS"
click at [0, 0] on button "NORSEA GROUP AS" at bounding box center [0, 0] width 0 height 0
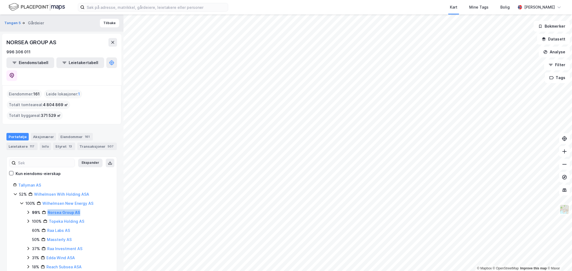
drag, startPoint x: 88, startPoint y: 198, endPoint x: 39, endPoint y: 201, distance: 48.7
click at [39, 210] on div "99% Norsea Group AS" at bounding box center [71, 213] width 78 height 6
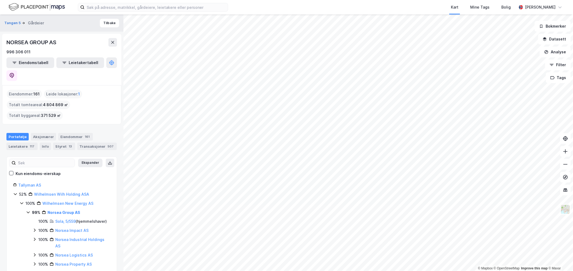
click at [115, 127] on div "Portefølje Aksjonærer Eiendommer 161 Leietakere 117 Info Styret 13 Transaksjone…" at bounding box center [61, 140] width 123 height 26
click at [104, 20] on button "Tilbake" at bounding box center [109, 23] width 19 height 9
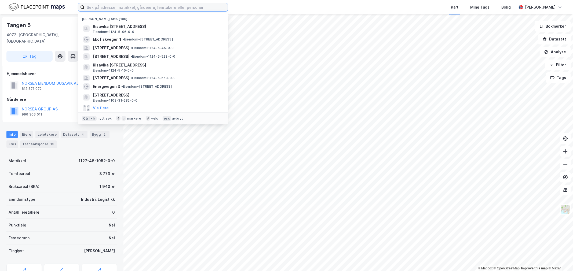
click at [115, 9] on input at bounding box center [156, 7] width 143 height 8
paste input "[STREET_ADDRESS]"
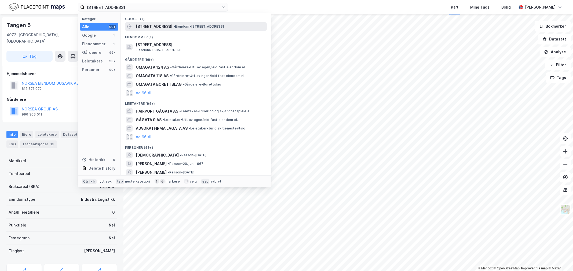
click at [160, 25] on div "[STREET_ADDRESS] • Eiendom • [STREET_ADDRESS]" at bounding box center [201, 26] width 130 height 6
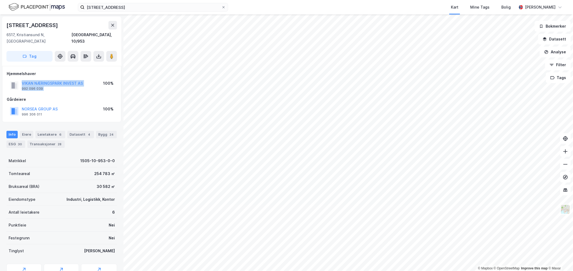
drag, startPoint x: 93, startPoint y: 76, endPoint x: 17, endPoint y: 80, distance: 75.8
click at [17, 80] on div "VIKAN NÆRINGSPARK INVEST AS 992 096 039 100%" at bounding box center [62, 85] width 110 height 13
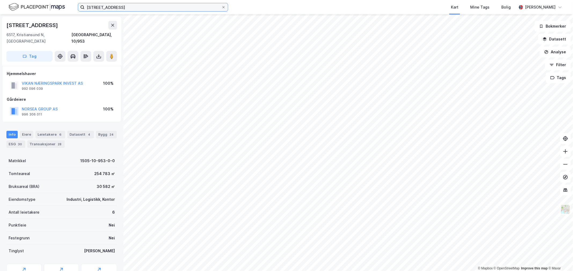
click at [93, 6] on input "[STREET_ADDRESS]" at bounding box center [153, 7] width 137 height 8
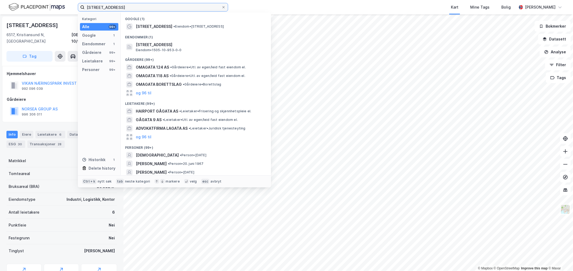
click at [93, 6] on input "[STREET_ADDRESS]" at bounding box center [153, 7] width 137 height 8
paste input "Ramfjordnesvegen 20"
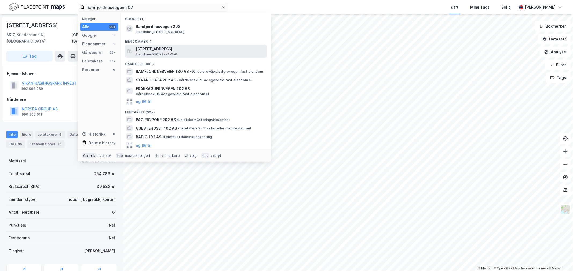
click at [139, 55] on span "Eiendom • 5501-24-1-0-0" at bounding box center [156, 54] width 41 height 4
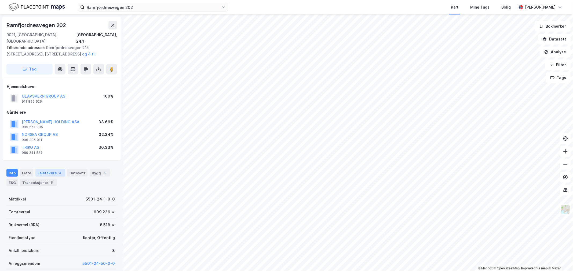
click at [47, 169] on div "Leietakere 3" at bounding box center [50, 173] width 30 height 8
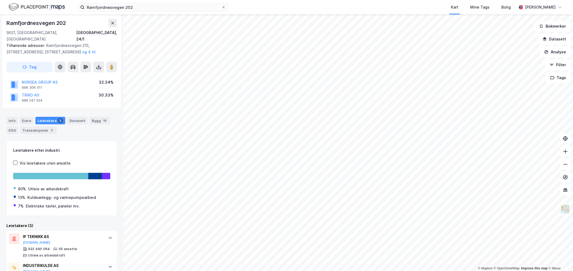
scroll to position [99, 0]
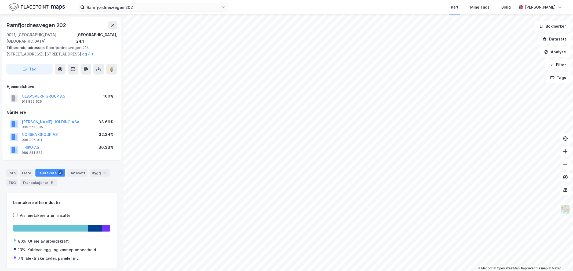
scroll to position [12, 0]
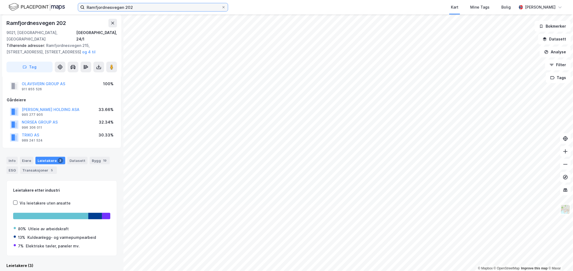
click at [108, 5] on input "Ramfjordnesvegen 202" at bounding box center [153, 7] width 137 height 8
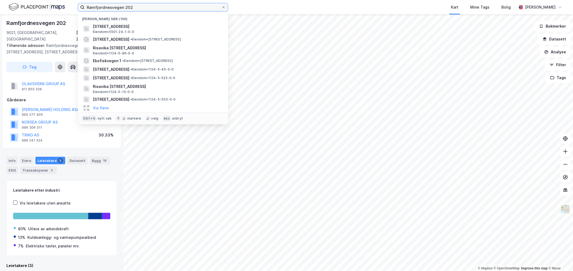
click at [108, 5] on input "Ramfjordnesvegen 202" at bounding box center [153, 7] width 137 height 8
paste input "Moss Havn"
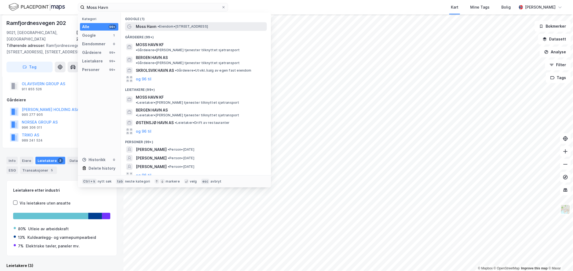
click at [165, 26] on span "• Eiendom • [STREET_ADDRESS][PERSON_NAME]" at bounding box center [183, 26] width 50 height 4
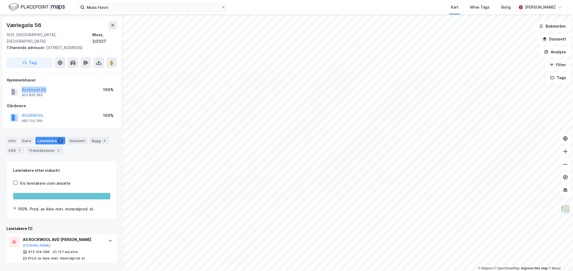
drag, startPoint x: 54, startPoint y: 84, endPoint x: 8, endPoint y: 82, distance: 45.7
click at [8, 86] on div "Rockwool AS 923 828 583 100%" at bounding box center [62, 92] width 110 height 13
drag, startPoint x: 60, startPoint y: 105, endPoint x: 6, endPoint y: 104, distance: 54.2
click at [6, 104] on div "Hjemmelshaver Rockwool AS 923 828 583 100% Gårdeiere ROCKWOOL 982 133 769 100%" at bounding box center [61, 100] width 119 height 56
drag, startPoint x: 48, startPoint y: 83, endPoint x: 17, endPoint y: 82, distance: 30.1
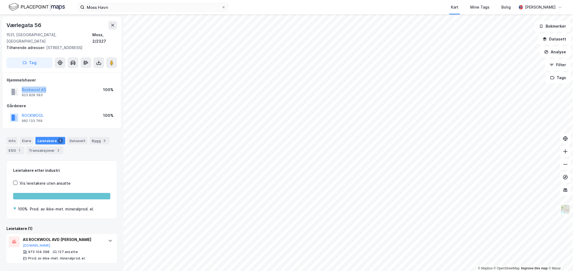
click at [17, 86] on div "Rockwool AS 923 828 583 100%" at bounding box center [62, 92] width 110 height 13
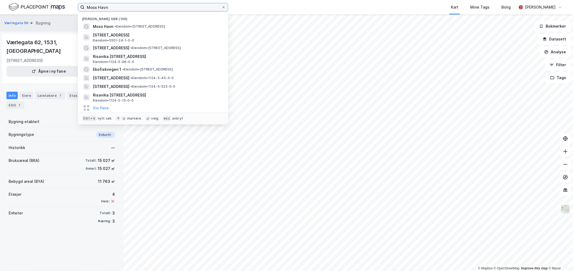
click at [105, 10] on input "Moss Havn" at bounding box center [153, 7] width 137 height 8
paste input "Fredrikstad"
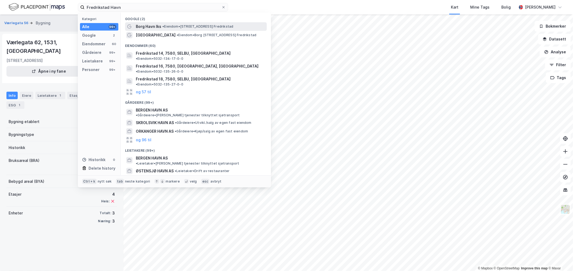
click at [145, 30] on div "Borg Havn Iks • Eiendom • [STREET_ADDRESS] Fredrikstad" at bounding box center [196, 26] width 142 height 9
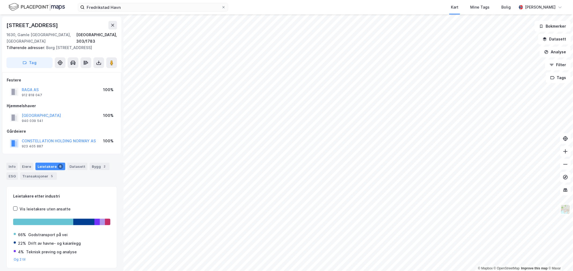
scroll to position [12, 0]
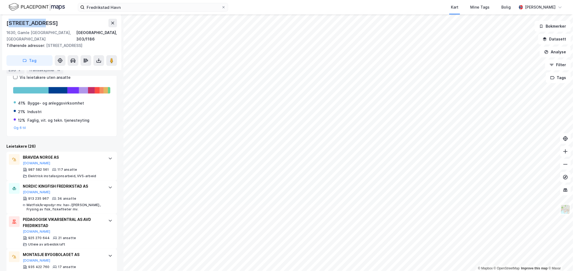
scroll to position [130, 0]
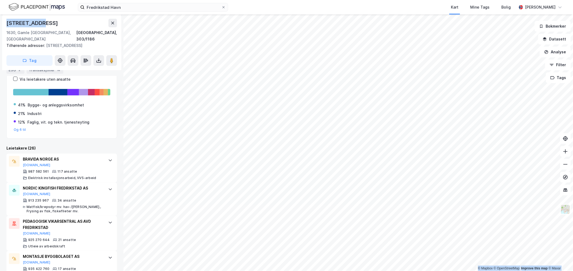
drag, startPoint x: 48, startPoint y: 19, endPoint x: -1, endPoint y: 20, distance: 48.3
click at [0, 20] on html "Fredrikstad Havn Kart Mine Tags Bolig [PERSON_NAME] © Mapbox © OpenStreetMap Im…" at bounding box center [286, 135] width 573 height 271
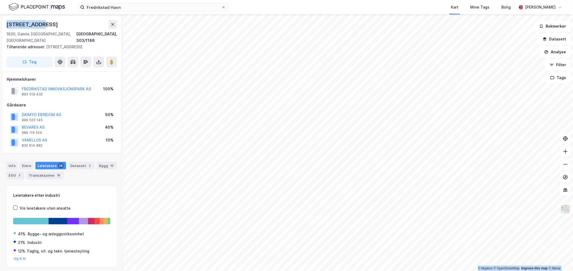
scroll to position [0, 0]
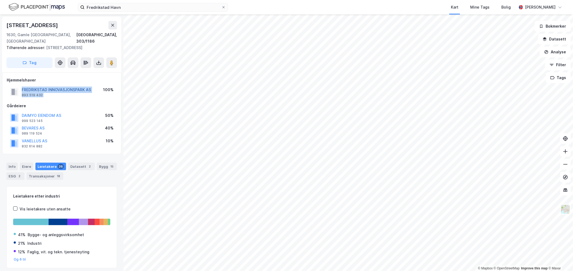
drag, startPoint x: 101, startPoint y: 84, endPoint x: 22, endPoint y: 81, distance: 79.5
click at [22, 86] on div "FREDRIKSTAD INNOVASJONSPARK AS 893 519 432 100%" at bounding box center [62, 92] width 110 height 13
click at [31, 27] on div "[STREET_ADDRESS]" at bounding box center [32, 25] width 53 height 9
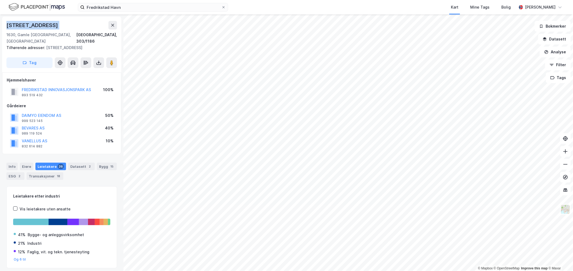
copy div "[STREET_ADDRESS]"
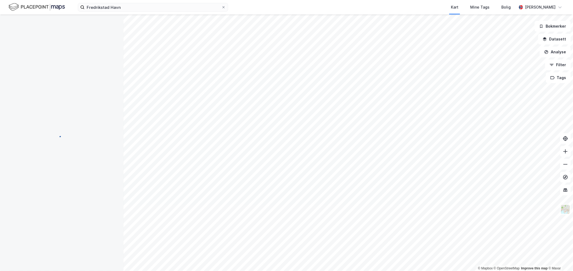
scroll to position [1, 0]
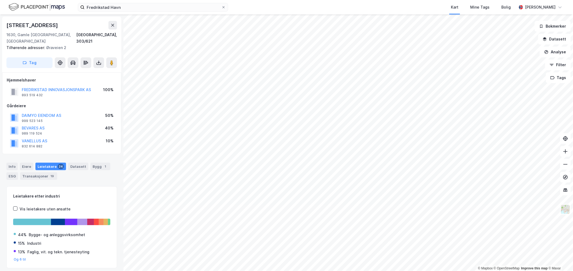
scroll to position [1, 0]
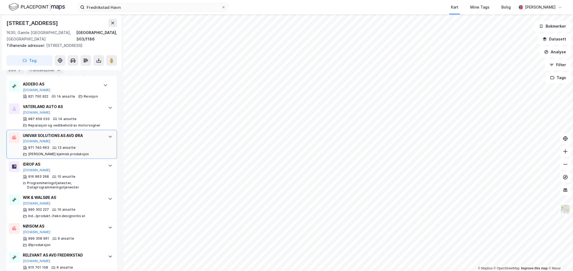
scroll to position [400, 0]
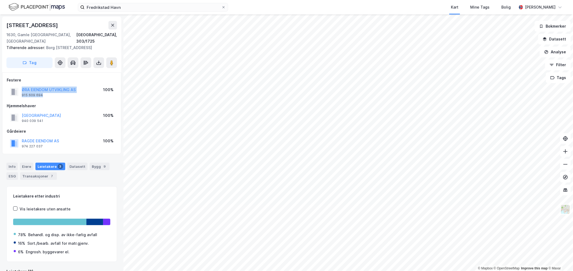
drag, startPoint x: 86, startPoint y: 87, endPoint x: 15, endPoint y: 82, distance: 71.8
click at [15, 86] on div "ØRA EIENDOM UTVIKLING AS 915 609 694 100%" at bounding box center [62, 92] width 110 height 13
click at [38, 28] on div "[STREET_ADDRESS]" at bounding box center [32, 25] width 53 height 9
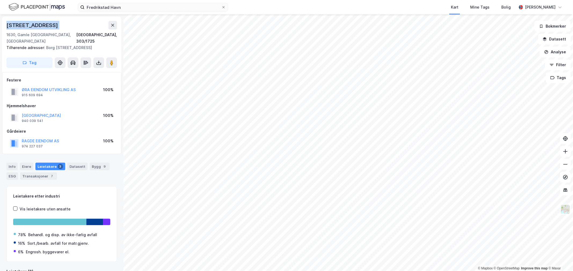
copy div "[STREET_ADDRESS]"
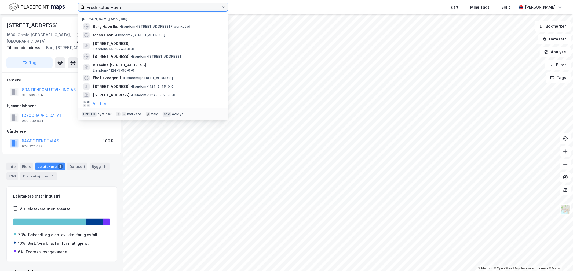
click at [94, 3] on input "Fredrikstad Havn" at bounding box center [153, 7] width 137 height 8
paste input "Halden"
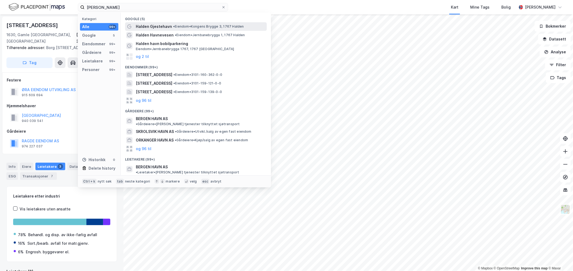
click at [208, 26] on span "• Eiendom • Kongens Brygge 3, 1767 Halden" at bounding box center [208, 26] width 71 height 4
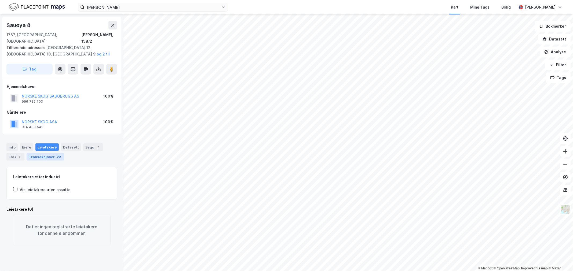
click at [50, 153] on div "Transaksjoner 29" at bounding box center [46, 157] width 38 height 8
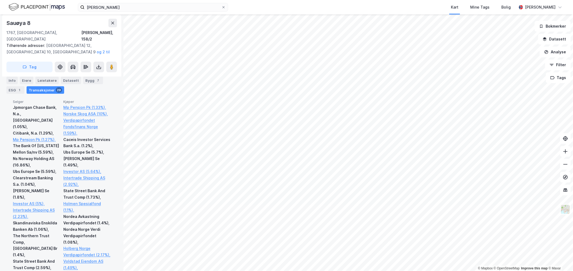
scroll to position [209, 0]
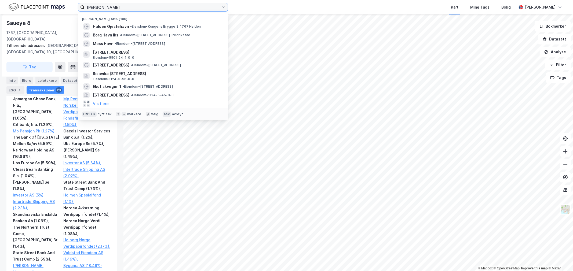
click at [92, 5] on input "[PERSON_NAME]" at bounding box center [153, 7] width 137 height 8
paste input "Narvik"
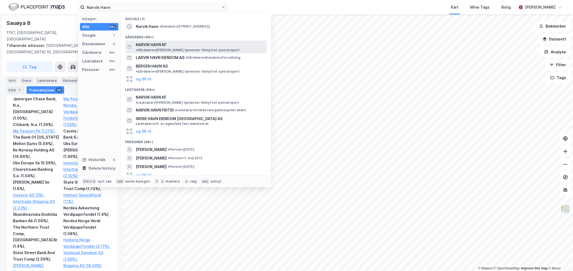
click at [165, 42] on span "NARVIK HAVN KF" at bounding box center [151, 45] width 31 height 6
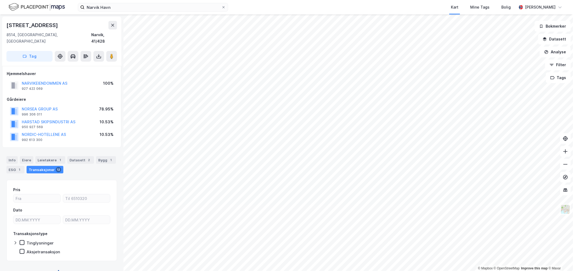
scroll to position [3, 0]
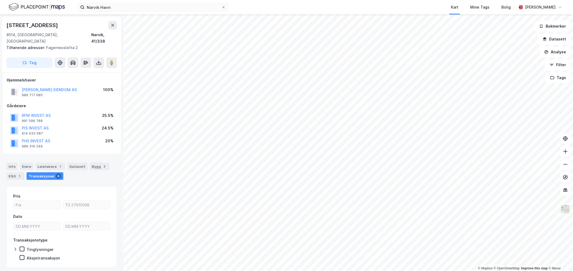
scroll to position [3, 0]
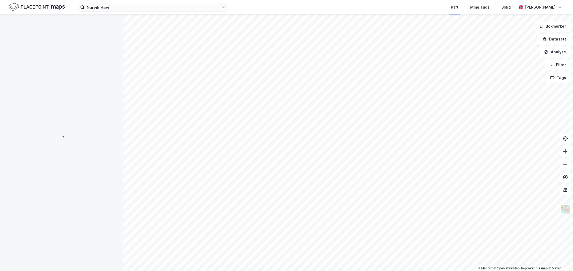
scroll to position [3, 0]
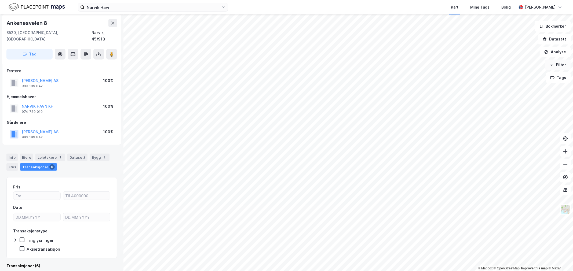
scroll to position [3, 0]
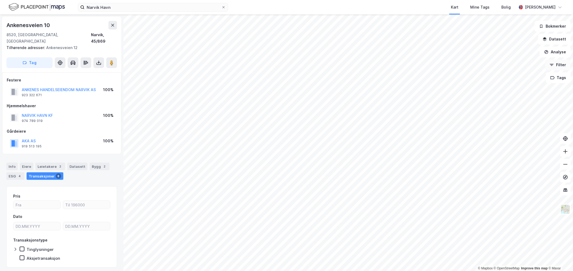
scroll to position [3, 0]
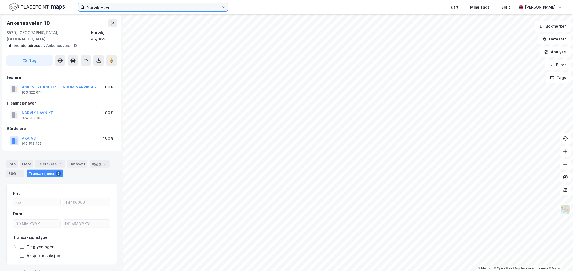
click at [94, 6] on input "Narvik Havn" at bounding box center [153, 7] width 137 height 8
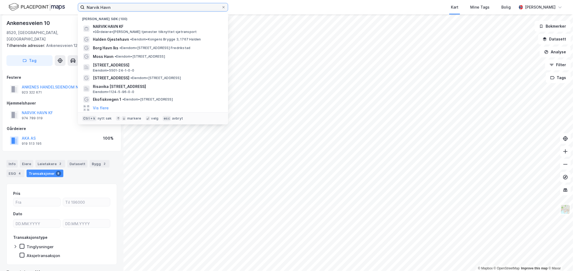
click at [94, 6] on input "Narvik Havn" at bounding box center [153, 7] width 137 height 8
paste input "[GEOGRAPHIC_DATA]"
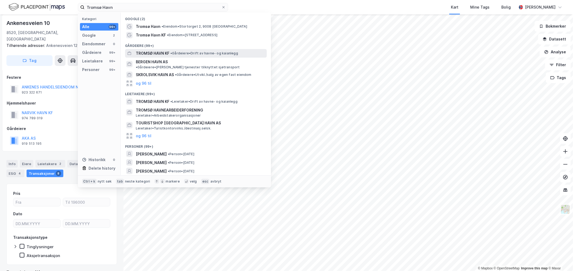
click at [196, 52] on span "• Gårdeiere • Drift av havne- og kaianlegg" at bounding box center [204, 53] width 68 height 4
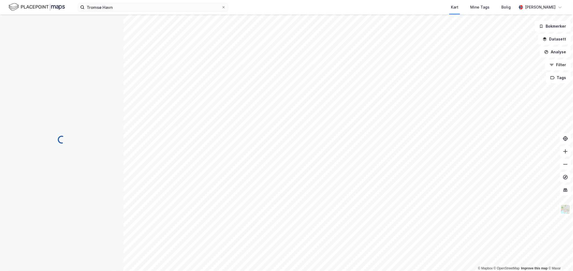
scroll to position [3, 0]
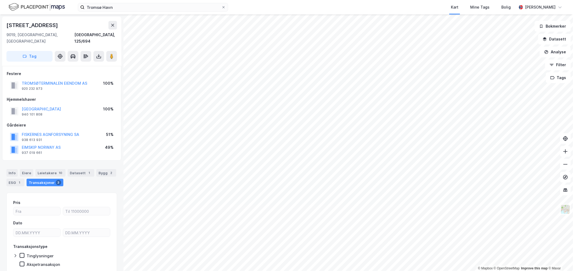
scroll to position [3, 0]
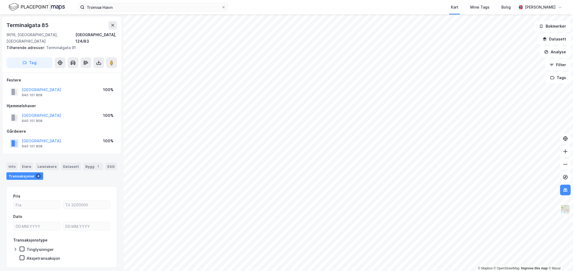
scroll to position [3, 0]
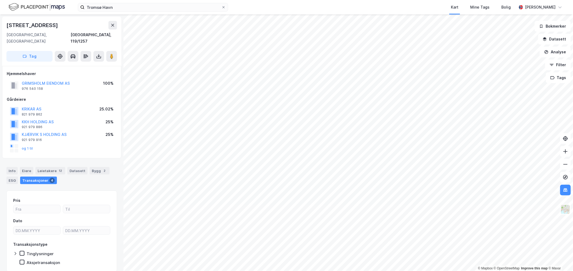
scroll to position [3, 0]
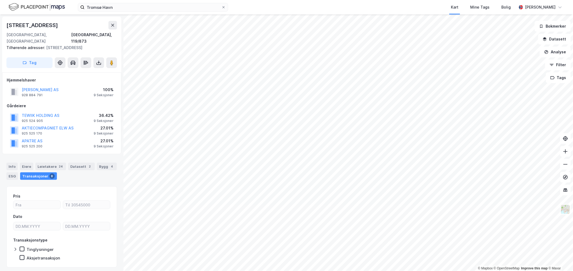
scroll to position [3, 0]
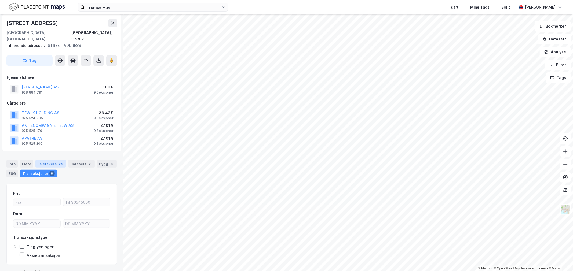
click at [49, 163] on div "Leietakere 24" at bounding box center [50, 164] width 31 height 8
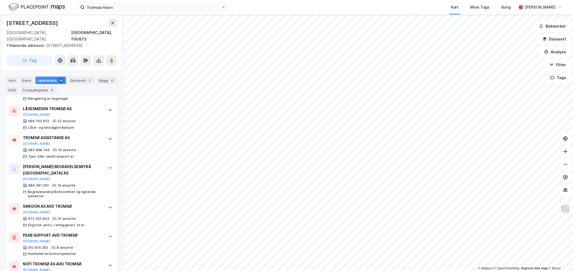
scroll to position [317, 0]
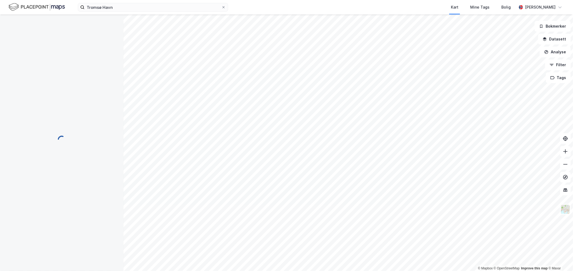
scroll to position [23, 0]
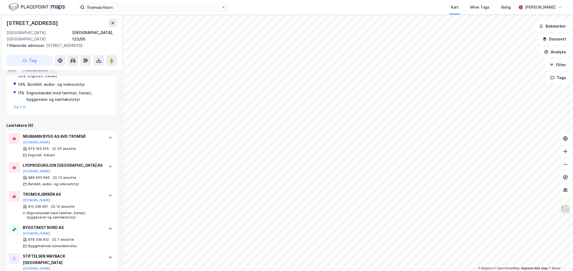
scroll to position [88, 0]
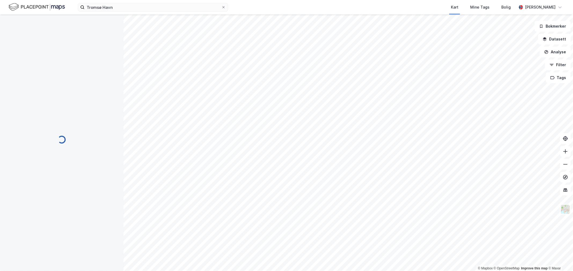
scroll to position [66, 0]
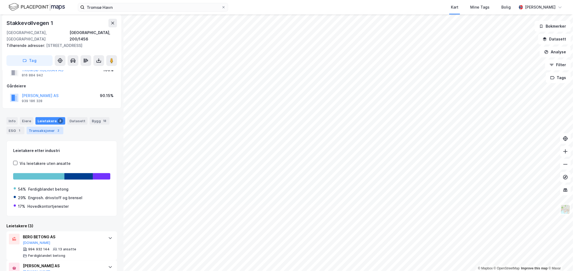
scroll to position [30, 0]
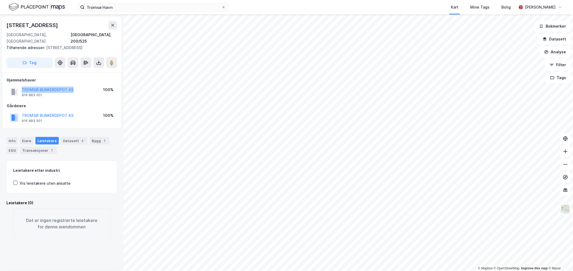
drag, startPoint x: 74, startPoint y: 82, endPoint x: 18, endPoint y: 86, distance: 56.5
click at [18, 86] on div "TROMSØ BUNKERDEPOT AS 916 883 501 100%" at bounding box center [62, 92] width 110 height 13
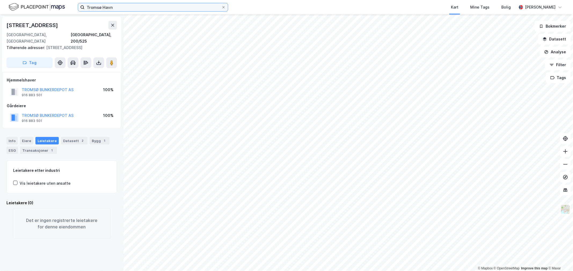
click at [101, 8] on input "Tromsø Havn" at bounding box center [153, 7] width 137 height 8
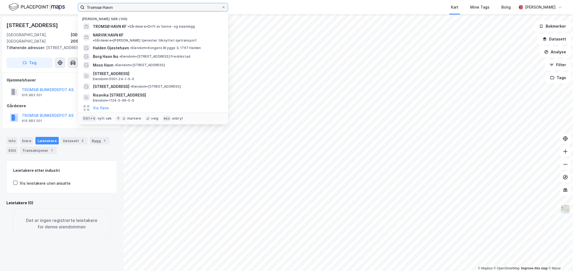
click at [101, 8] on input "Tromsø Havn" at bounding box center [153, 7] width 137 height 8
paste input "Florø"
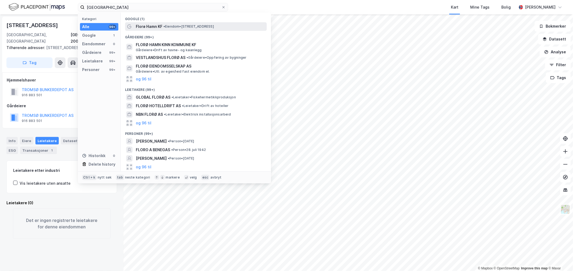
click at [165, 25] on span "•" at bounding box center [164, 26] width 2 height 4
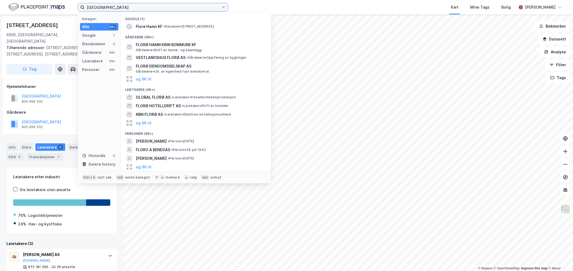
click at [114, 6] on input "[GEOGRAPHIC_DATA]" at bounding box center [153, 7] width 137 height 8
paste input "Porsgrun"
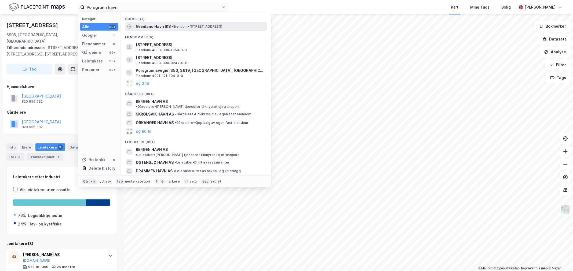
click at [134, 28] on div "Grenland Havn IKS • Eiendom • [STREET_ADDRESS]" at bounding box center [196, 26] width 142 height 9
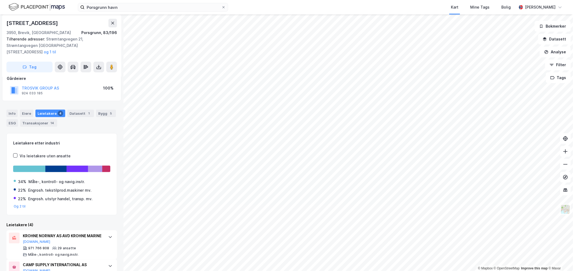
scroll to position [89, 0]
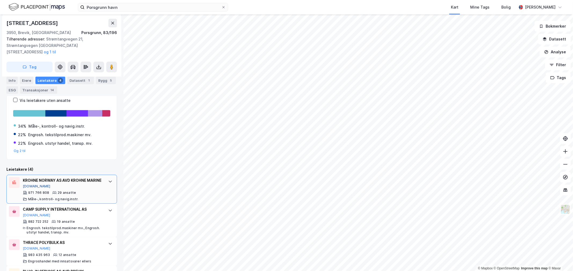
click at [32, 185] on button "[DOMAIN_NAME]" at bounding box center [37, 186] width 28 height 4
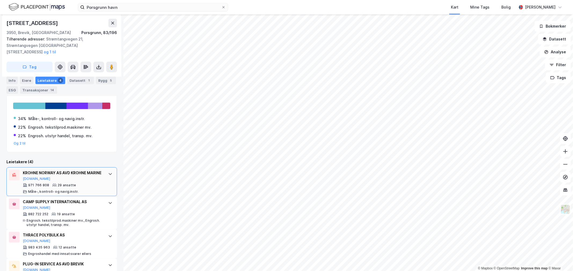
scroll to position [119, 0]
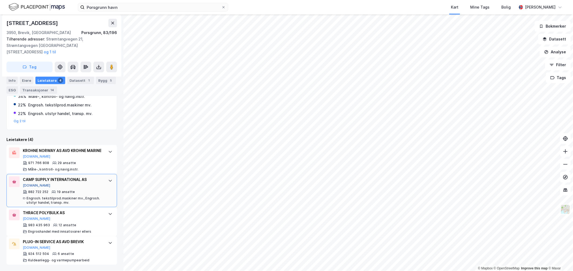
click at [31, 185] on button "[DOMAIN_NAME]" at bounding box center [37, 186] width 28 height 4
click at [52, 15] on div "Strømtangvegen 15a 3950, [GEOGRAPHIC_DATA], Telemark Porsgrunn, 83/196 Tilhøren…" at bounding box center [61, 45] width 119 height 62
click at [52, 25] on div "[STREET_ADDRESS]" at bounding box center [32, 23] width 53 height 9
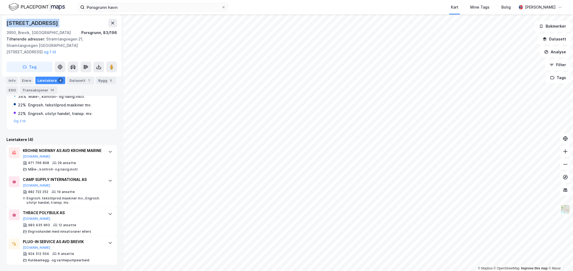
copy div "[STREET_ADDRESS]"
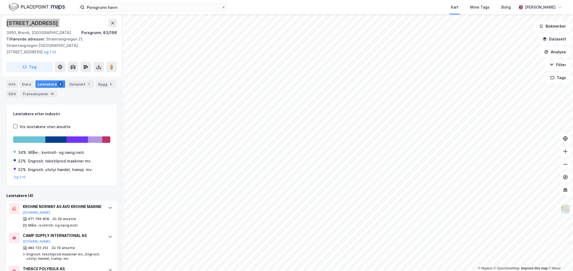
scroll to position [0, 0]
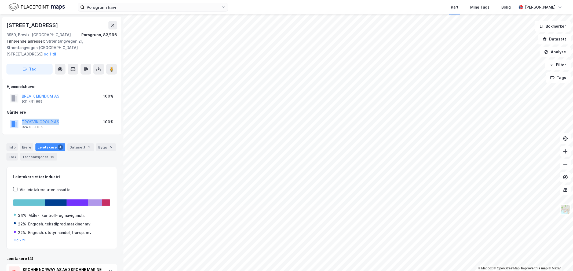
drag, startPoint x: 63, startPoint y: 111, endPoint x: 61, endPoint y: 116, distance: 5.0
click at [61, 116] on div "Gårdeiere TROSVIK GROUP AS 924 033 185 100%" at bounding box center [62, 119] width 110 height 21
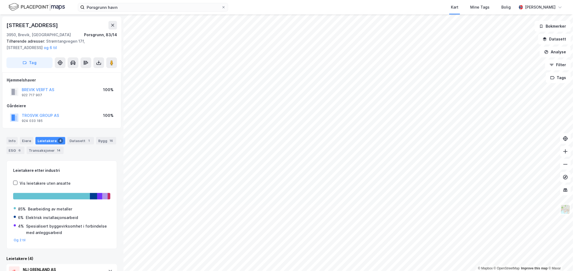
click at [47, 26] on div "[STREET_ADDRESS]" at bounding box center [32, 25] width 53 height 9
copy div "[STREET_ADDRESS]"
click at [77, 160] on div "© Mapbox © OpenStreetMap Improve this map © [STREET_ADDRESS] Porsgrunn, 83/14 T…" at bounding box center [286, 142] width 573 height 257
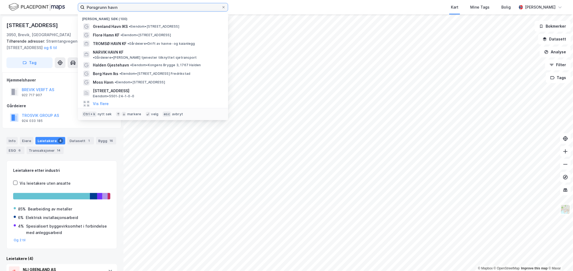
click at [89, 9] on input "Porsgrunn havn" at bounding box center [153, 7] width 137 height 8
paste input "Haugesund"
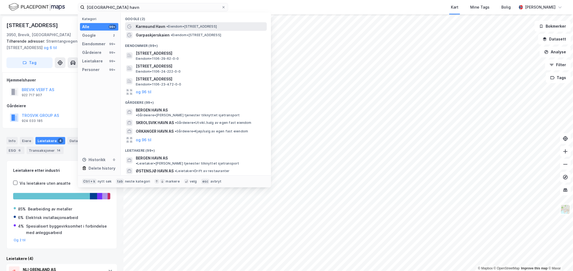
click at [170, 28] on span "• Eiendom • [STREET_ADDRESS]" at bounding box center [191, 26] width 50 height 4
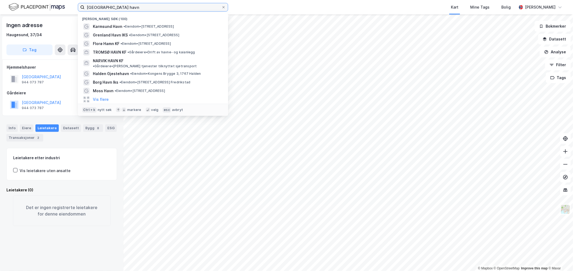
click at [110, 3] on input "[GEOGRAPHIC_DATA] havn" at bounding box center [153, 7] width 137 height 8
click at [109, 4] on input "[GEOGRAPHIC_DATA] havn" at bounding box center [153, 7] width 137 height 8
click at [105, 7] on input "[GEOGRAPHIC_DATA] havn" at bounding box center [153, 7] width 137 height 8
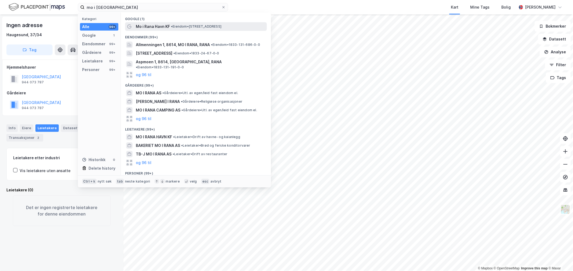
click at [156, 24] on span "Mo i Rana Havn KF" at bounding box center [153, 26] width 34 height 6
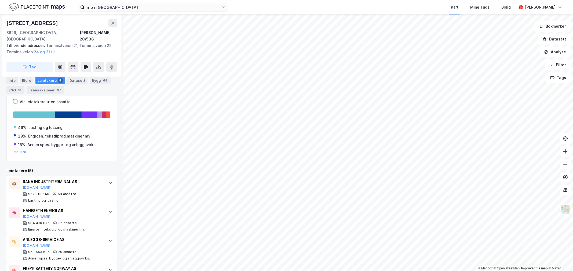
scroll to position [23, 0]
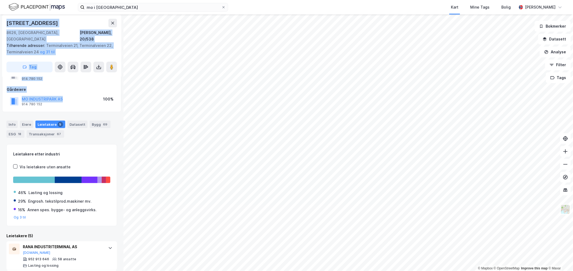
drag, startPoint x: 72, startPoint y: 92, endPoint x: 31, endPoint y: 87, distance: 40.6
click at [0, 85] on html "mo i rana havn Kart Mine Tags Bolig [PERSON_NAME] © Mapbox © OpenStreetMap Impr…" at bounding box center [286, 135] width 573 height 271
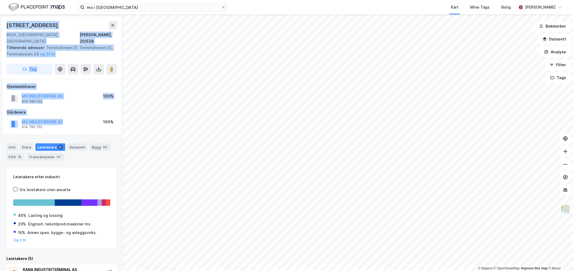
click at [71, 92] on div "MO INDUSTRIPARK AS 914 780 152 100%" at bounding box center [62, 98] width 110 height 13
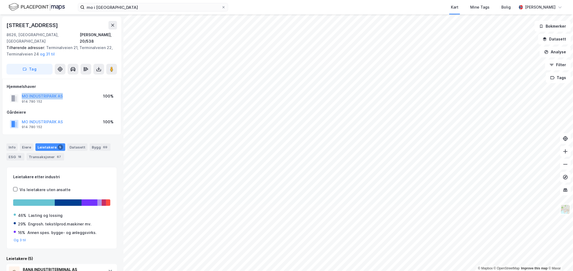
drag, startPoint x: 64, startPoint y: 90, endPoint x: 1, endPoint y: 90, distance: 62.8
click at [1, 90] on div "Industriparkveien 2 8626, [GEOGRAPHIC_DATA], [GEOGRAPHIC_DATA], 20/538 Tilhøren…" at bounding box center [61, 142] width 123 height 257
copy button "MO INDUSTRIPARK AS"
click at [55, 25] on div "[STREET_ADDRESS]" at bounding box center [32, 25] width 53 height 9
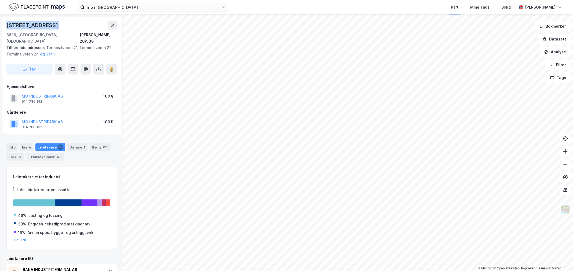
click at [55, 25] on div "[STREET_ADDRESS]" at bounding box center [32, 25] width 53 height 9
copy div "[STREET_ADDRESS]"
drag, startPoint x: 65, startPoint y: 87, endPoint x: 20, endPoint y: 90, distance: 45.5
click at [20, 92] on div "MO INDUSTRIPARK AS 914 780 152 100%" at bounding box center [62, 98] width 110 height 13
copy button "MO INDUSTRIPARK AS"
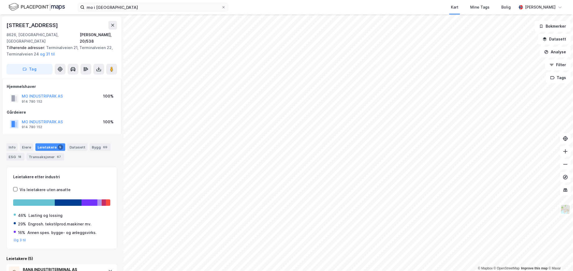
click at [94, 118] on div "MO INDUSTRIPARK AS 914 780 152 100%" at bounding box center [62, 124] width 110 height 13
click at [156, 11] on input "mo i [GEOGRAPHIC_DATA]" at bounding box center [153, 7] width 137 height 8
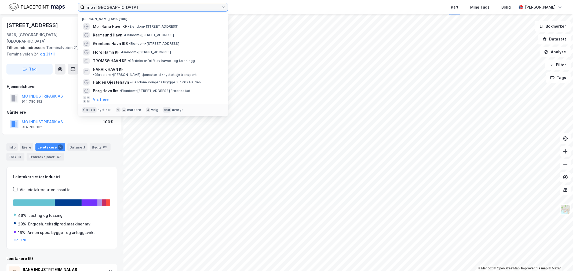
drag, startPoint x: 95, startPoint y: 3, endPoint x: 74, endPoint y: 9, distance: 22.5
click at [74, 9] on div "mo i rana havn Nylige søk (100) Mo i Rana Havn KF • Eiendom • [STREET_ADDRESS] …" at bounding box center [286, 7] width 573 height 14
drag, startPoint x: 104, startPoint y: 9, endPoint x: 67, endPoint y: 9, distance: 36.2
click at [67, 9] on div "mo i rana havn Nylige søk (100) Mo i Rana Havn KF • Eiendom • [STREET_ADDRESS] …" at bounding box center [286, 7] width 573 height 14
paste input
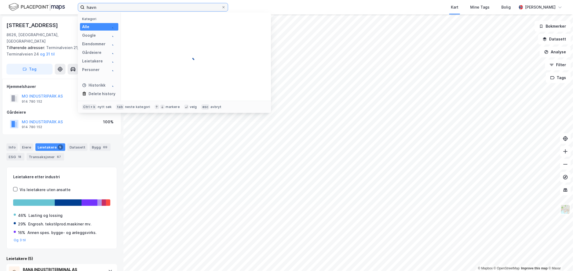
paste input "s"
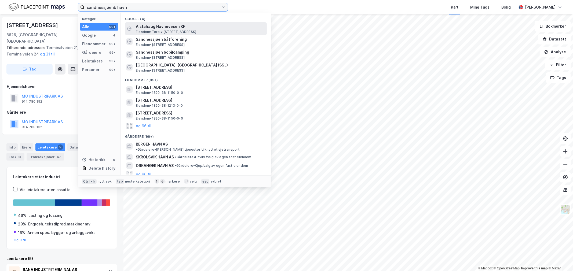
type input "sandnessjøenb havn"
click at [143, 28] on span "Alstahaug Havnevesen KF" at bounding box center [200, 26] width 129 height 6
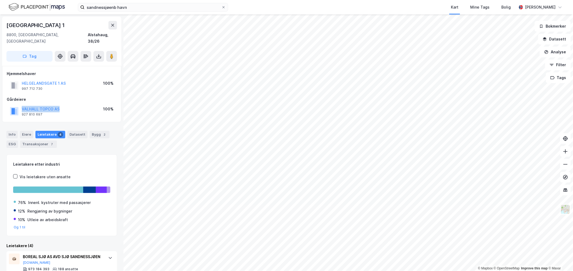
drag, startPoint x: 55, startPoint y: 97, endPoint x: 75, endPoint y: 103, distance: 21.0
click at [75, 103] on div "Gårdeiere VALHALL TOPCO AS 927 810 697 100%" at bounding box center [62, 106] width 110 height 21
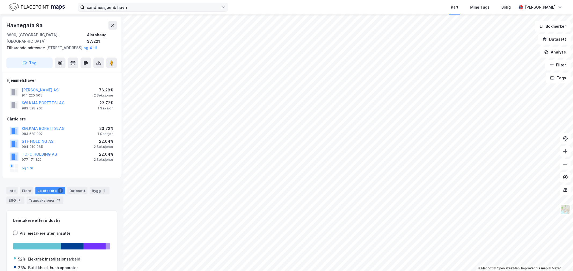
scroll to position [0, 0]
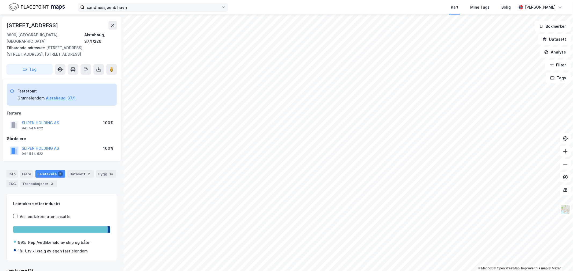
scroll to position [0, 0]
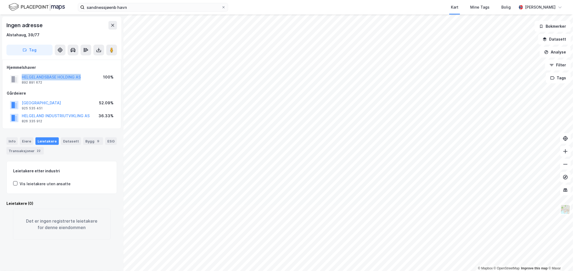
drag, startPoint x: 85, startPoint y: 74, endPoint x: 18, endPoint y: 83, distance: 67.7
click at [18, 83] on div "HELGELANDSBASE HOLDING AS 892 891 672 100%" at bounding box center [62, 79] width 110 height 13
click at [49, 140] on div "Leietakere" at bounding box center [46, 141] width 23 height 8
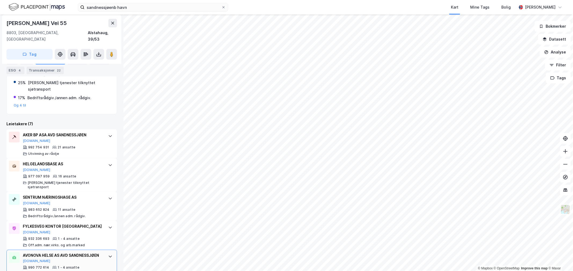
scroll to position [179, 0]
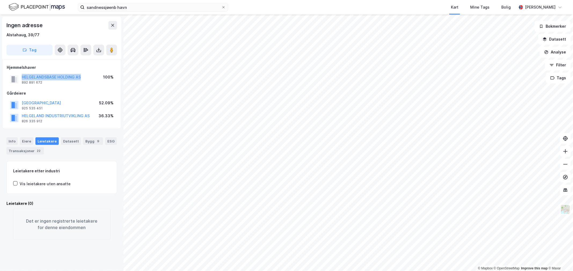
drag, startPoint x: 87, startPoint y: 77, endPoint x: 5, endPoint y: 75, distance: 82.2
click at [5, 75] on div "Hjemmelshaver HELGELANDSBASE HOLDING AS 892 891 672 100% [GEOGRAPHIC_DATA] 925 …" at bounding box center [61, 94] width 119 height 69
copy button "HELGELANDSBASE HOLDING AS"
drag, startPoint x: 41, startPoint y: 34, endPoint x: -3, endPoint y: 36, distance: 44.9
click at [0, 36] on html "sandnessjøenb havn Kart Mine Tags Bolig [PERSON_NAME] © Mapbox © OpenStreetMap …" at bounding box center [286, 135] width 573 height 271
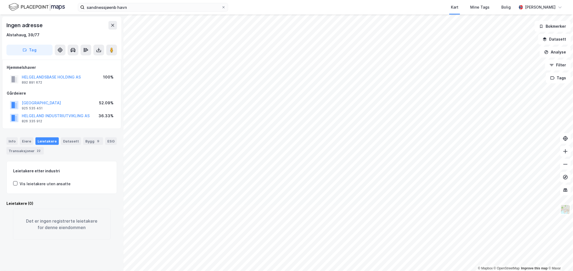
click at [38, 39] on div "Ingen adresse Alstahaug, 39/77 Tag" at bounding box center [61, 38] width 119 height 43
drag, startPoint x: 43, startPoint y: 36, endPoint x: 5, endPoint y: 35, distance: 37.6
click at [5, 35] on div "Ingen adresse Alstahaug, 39/77 Tag" at bounding box center [61, 38] width 119 height 43
copy div "Alstahaug, 39/77"
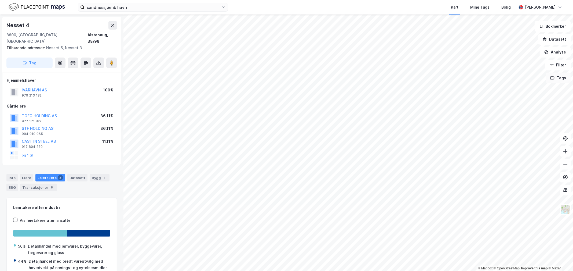
scroll to position [21, 0]
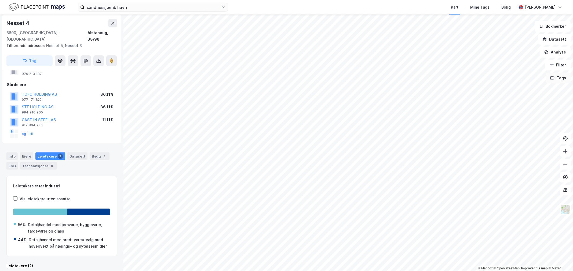
scroll to position [21, 0]
